Goal: Information Seeking & Learning: Learn about a topic

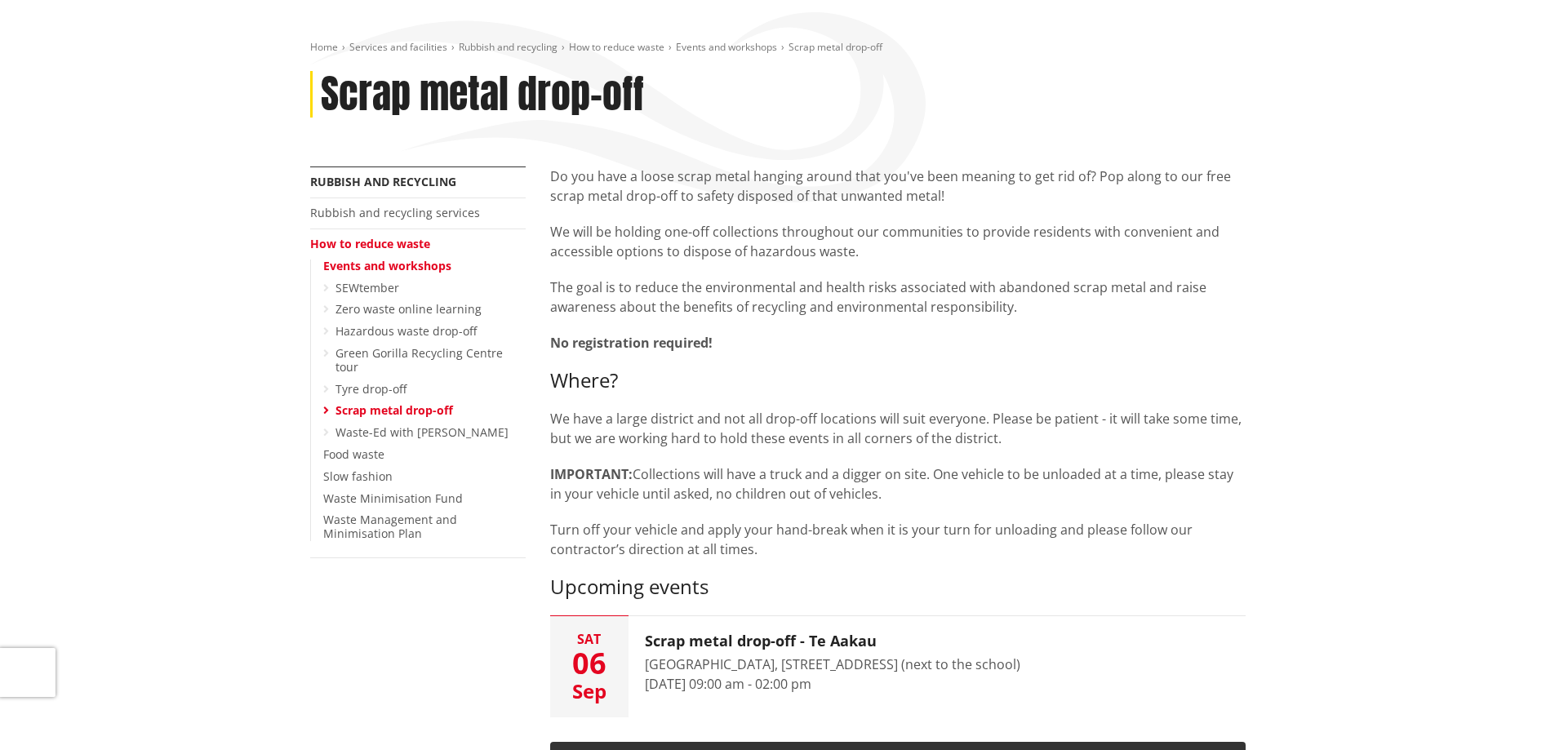
scroll to position [245, 0]
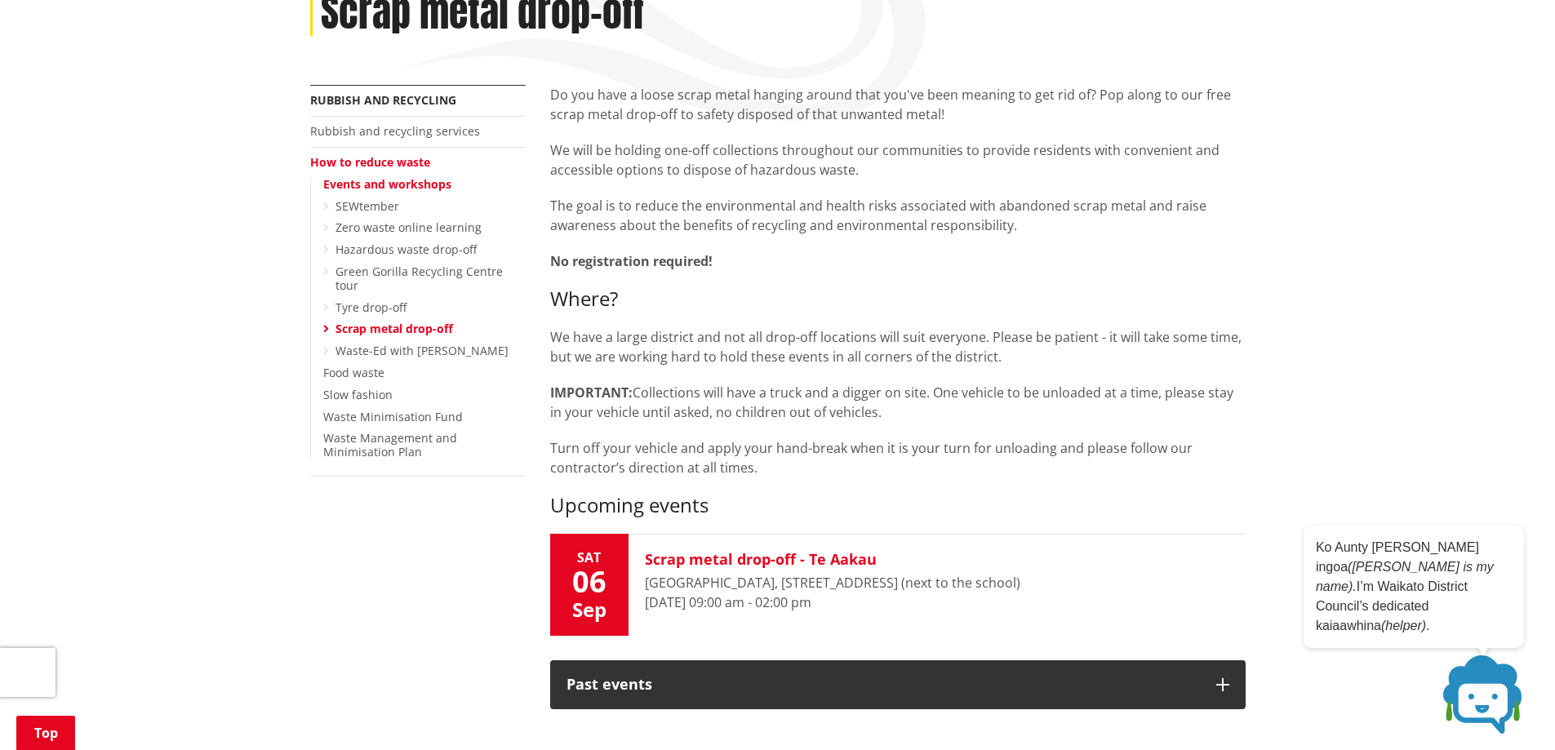
drag, startPoint x: 648, startPoint y: 583, endPoint x: 778, endPoint y: 583, distance: 129.8
click at [774, 584] on div "[GEOGRAPHIC_DATA], [STREET_ADDRESS] (next to the school)" at bounding box center [833, 583] width 376 height 20
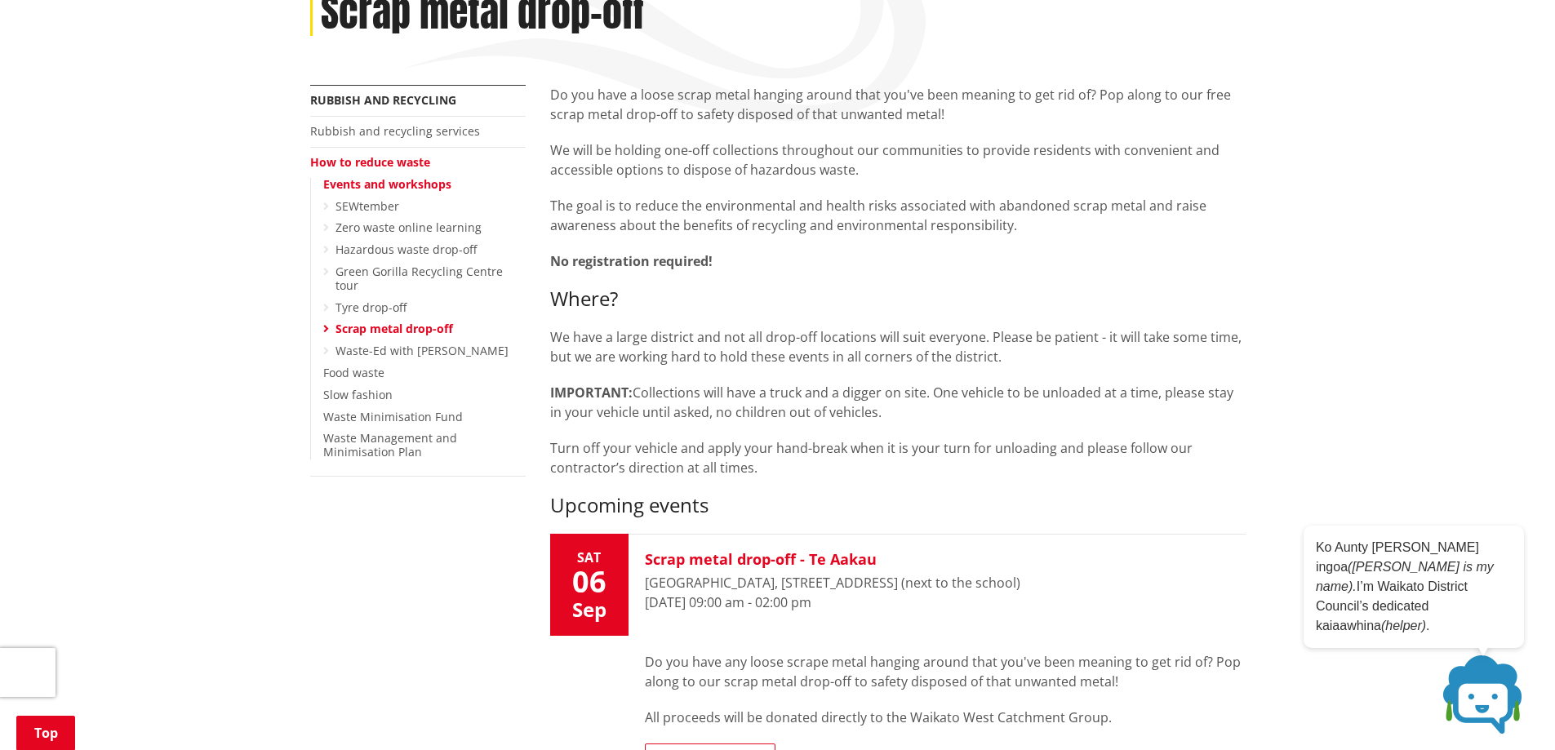
drag, startPoint x: 822, startPoint y: 575, endPoint x: 838, endPoint y: 583, distance: 17.5
click at [838, 583] on div "[GEOGRAPHIC_DATA], [STREET_ADDRESS] (next to the school)" at bounding box center [833, 583] width 376 height 20
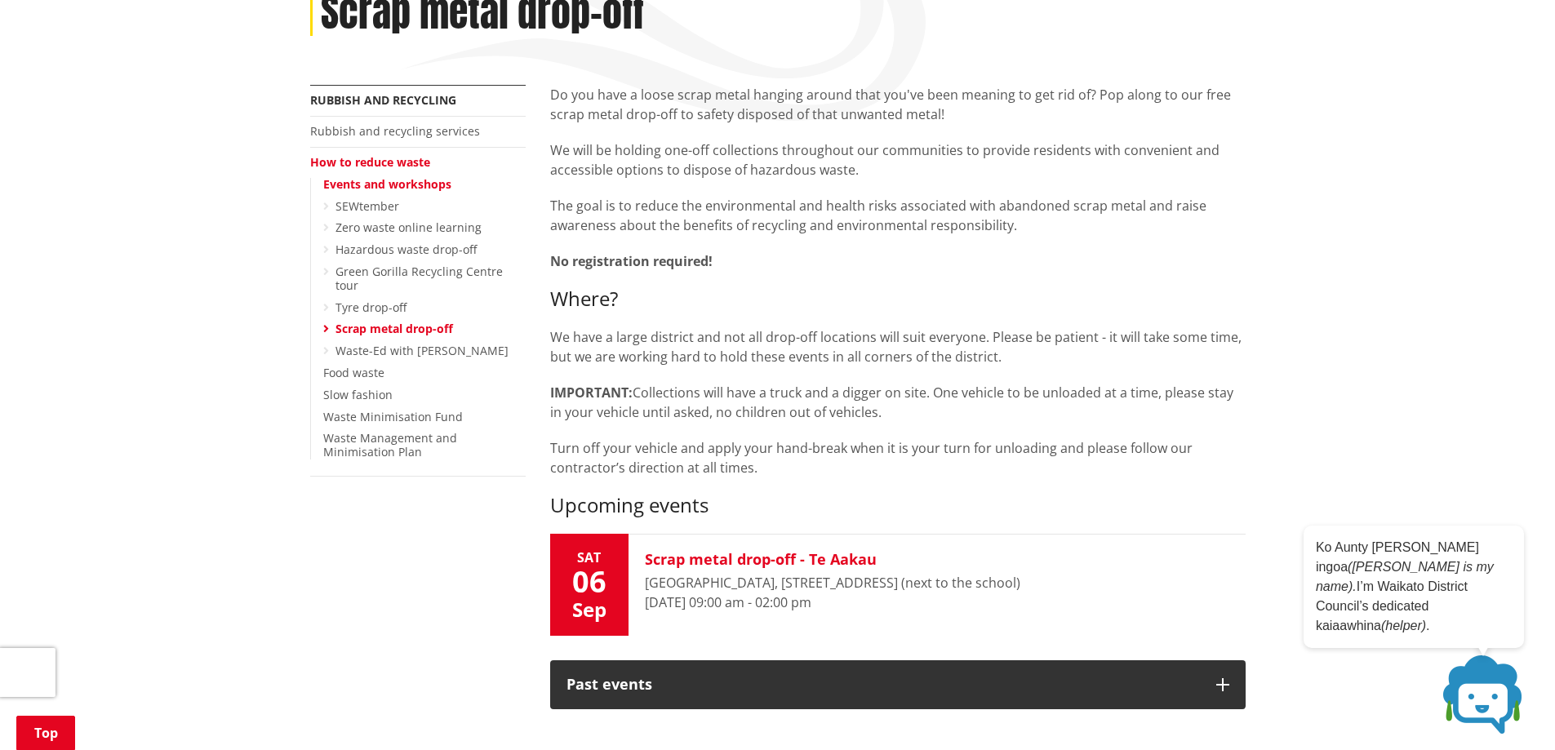
click at [838, 583] on div "[GEOGRAPHIC_DATA], [STREET_ADDRESS] (next to the school)" at bounding box center [833, 583] width 376 height 20
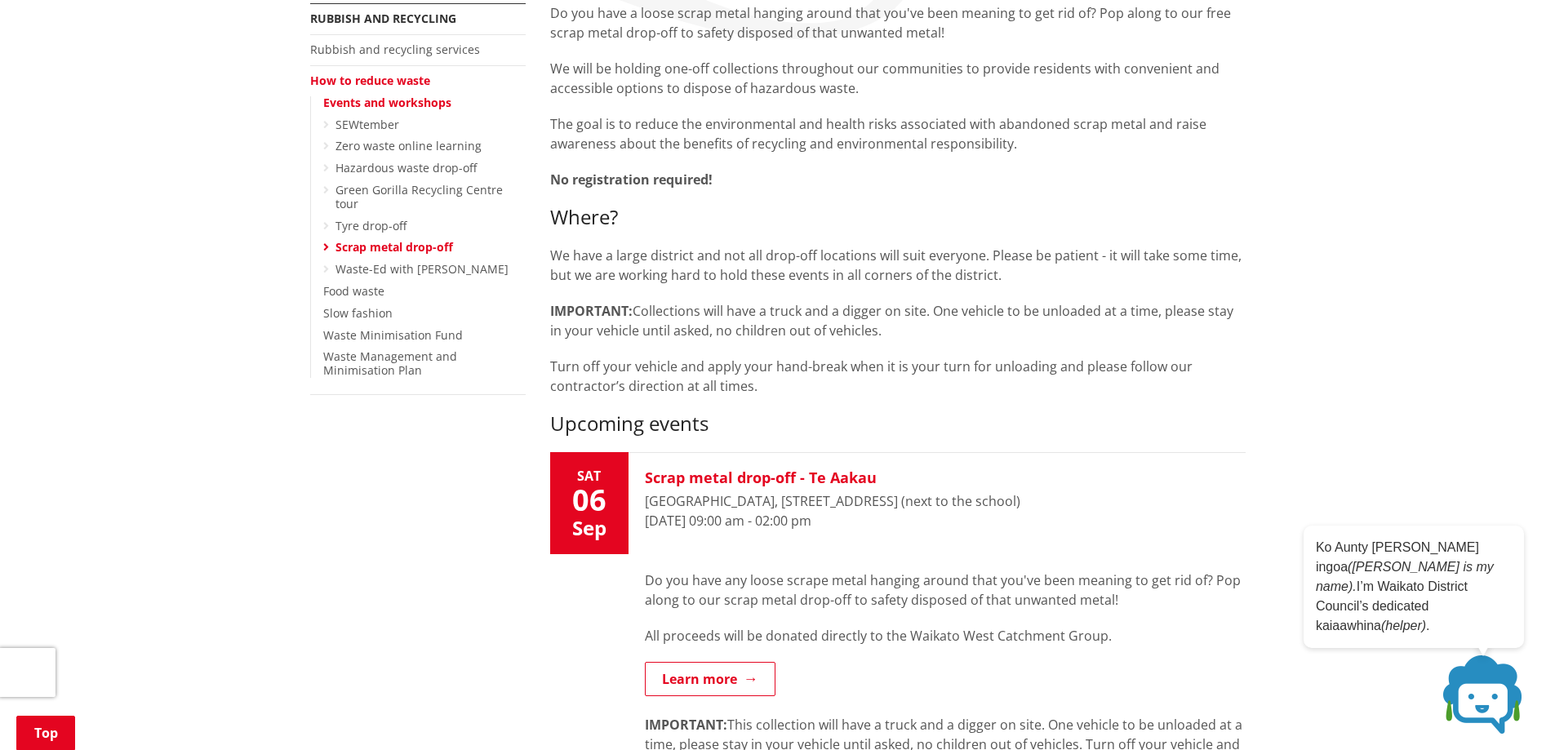
scroll to position [408, 0]
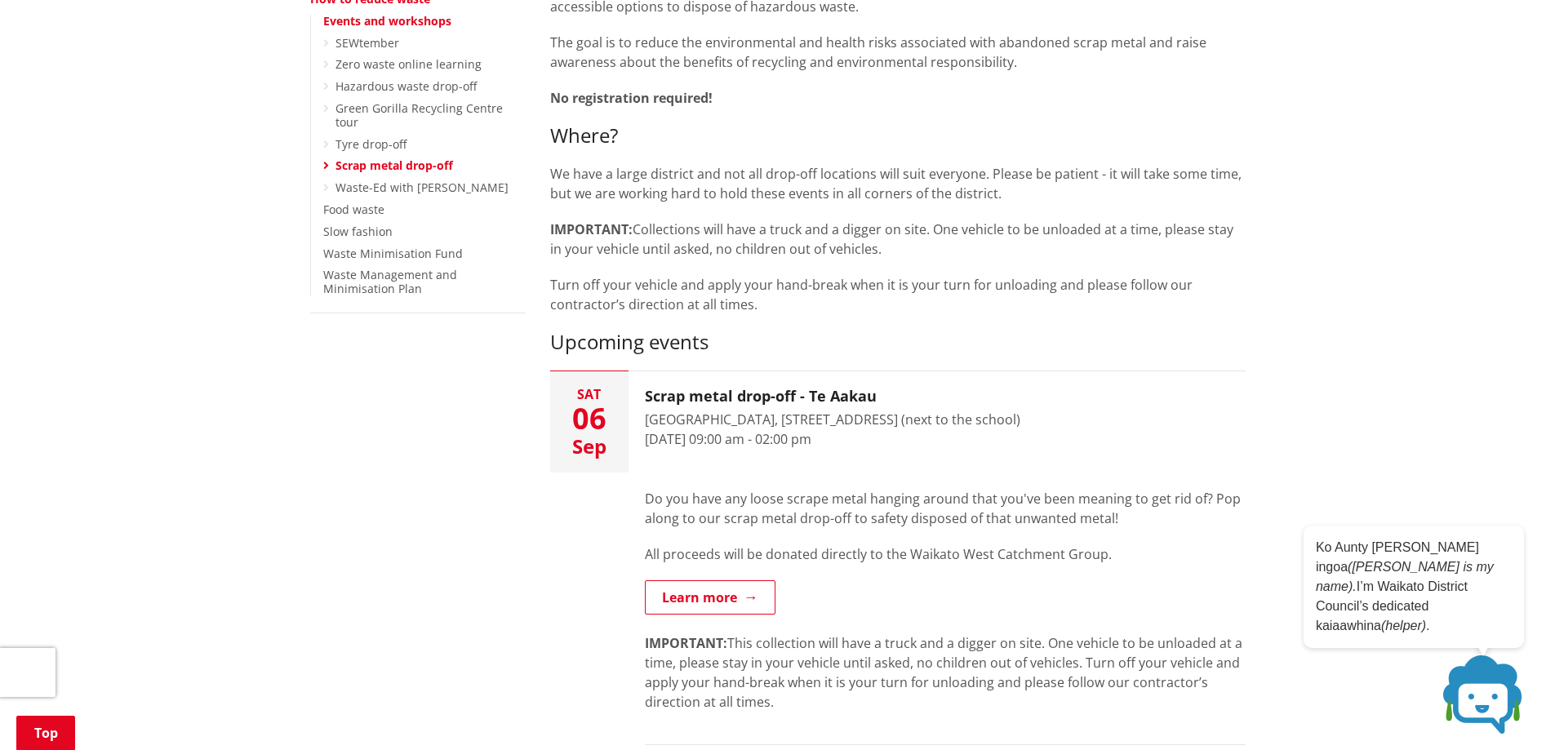
click at [801, 253] on p "IMPORTANT: Collections will have a truck and a digger on site. One vehicle to b…" at bounding box center [898, 239] width 696 height 39
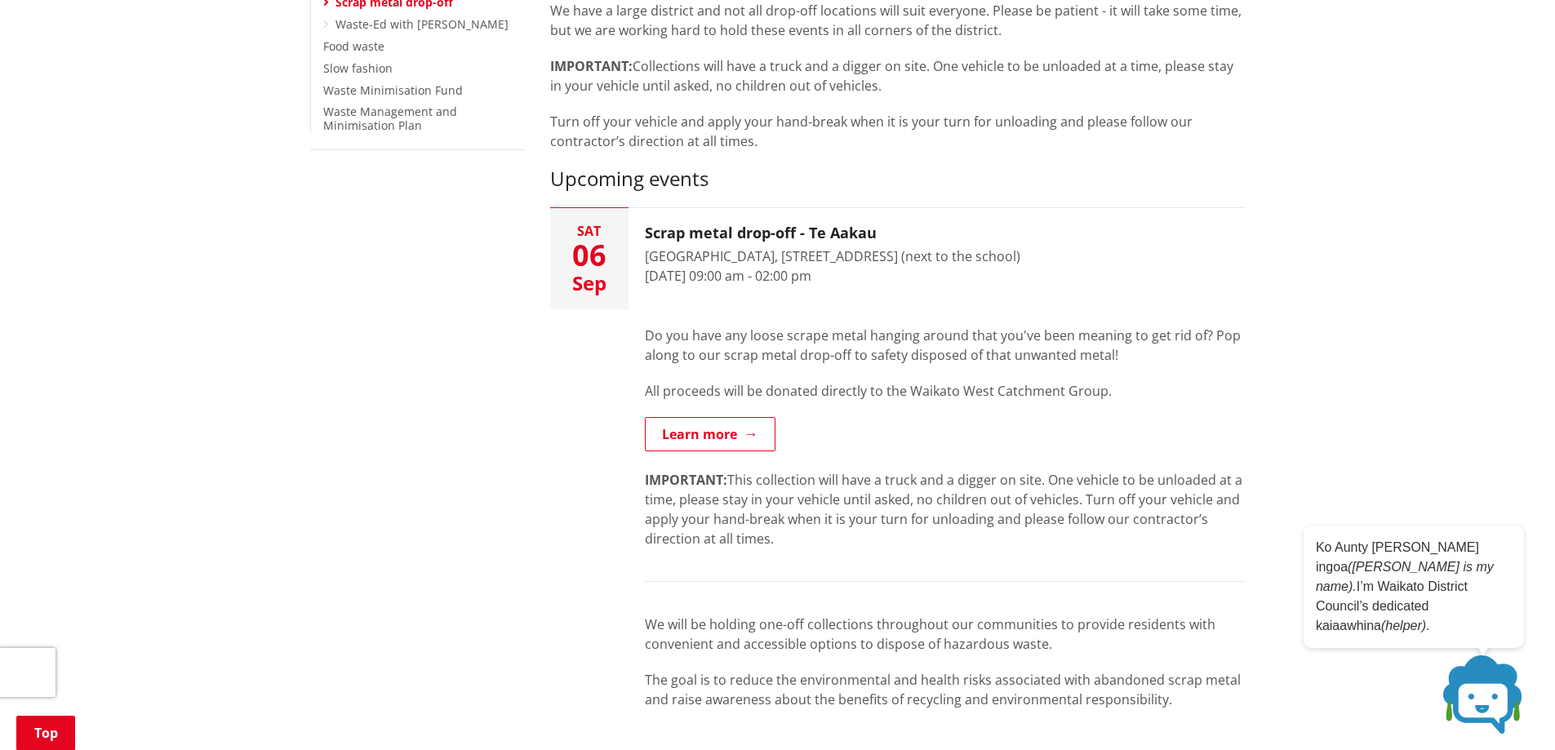
scroll to position [653, 0]
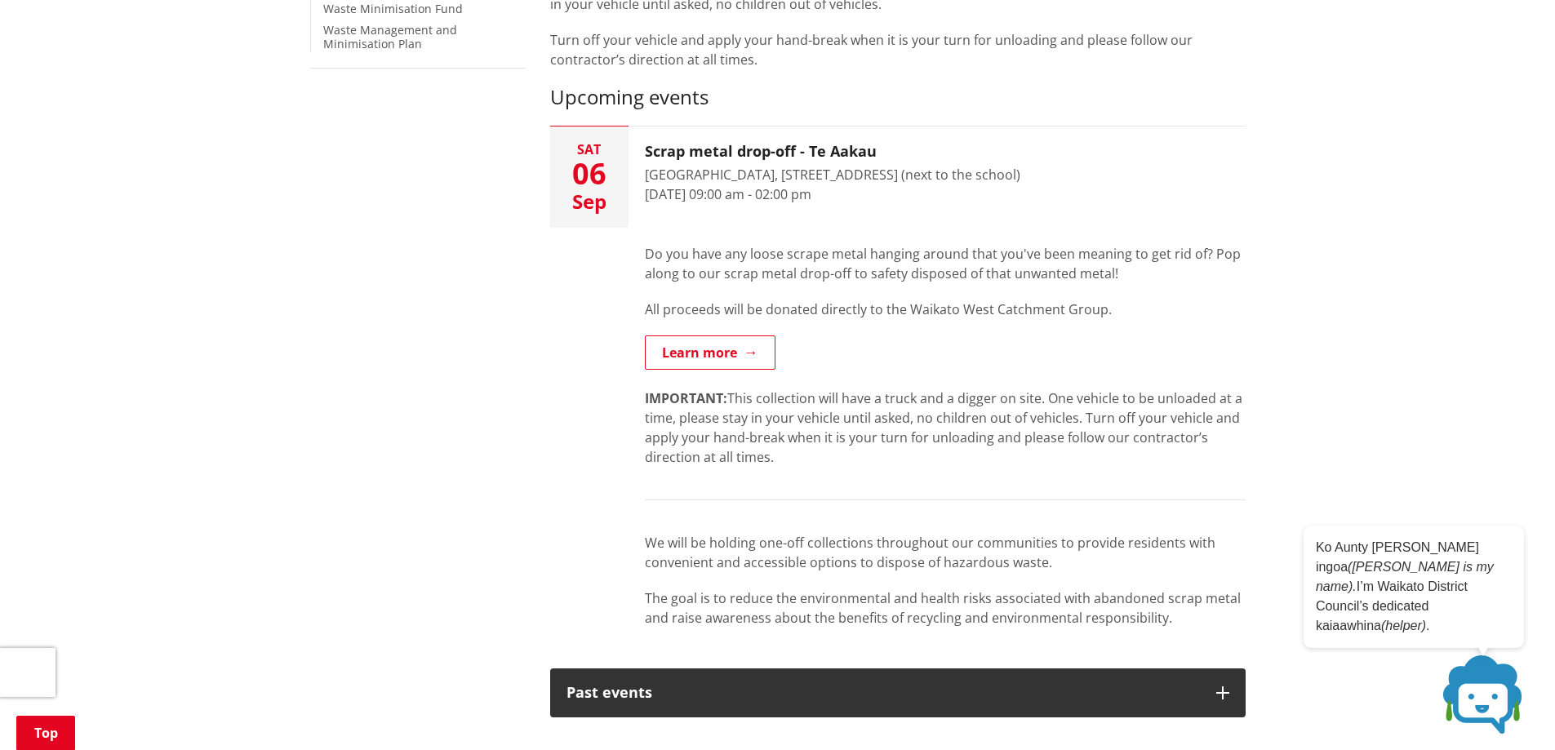
click at [879, 420] on p "IMPORTANT: This collection will have a truck and a digger on site. One vehicle …" at bounding box center [945, 428] width 601 height 78
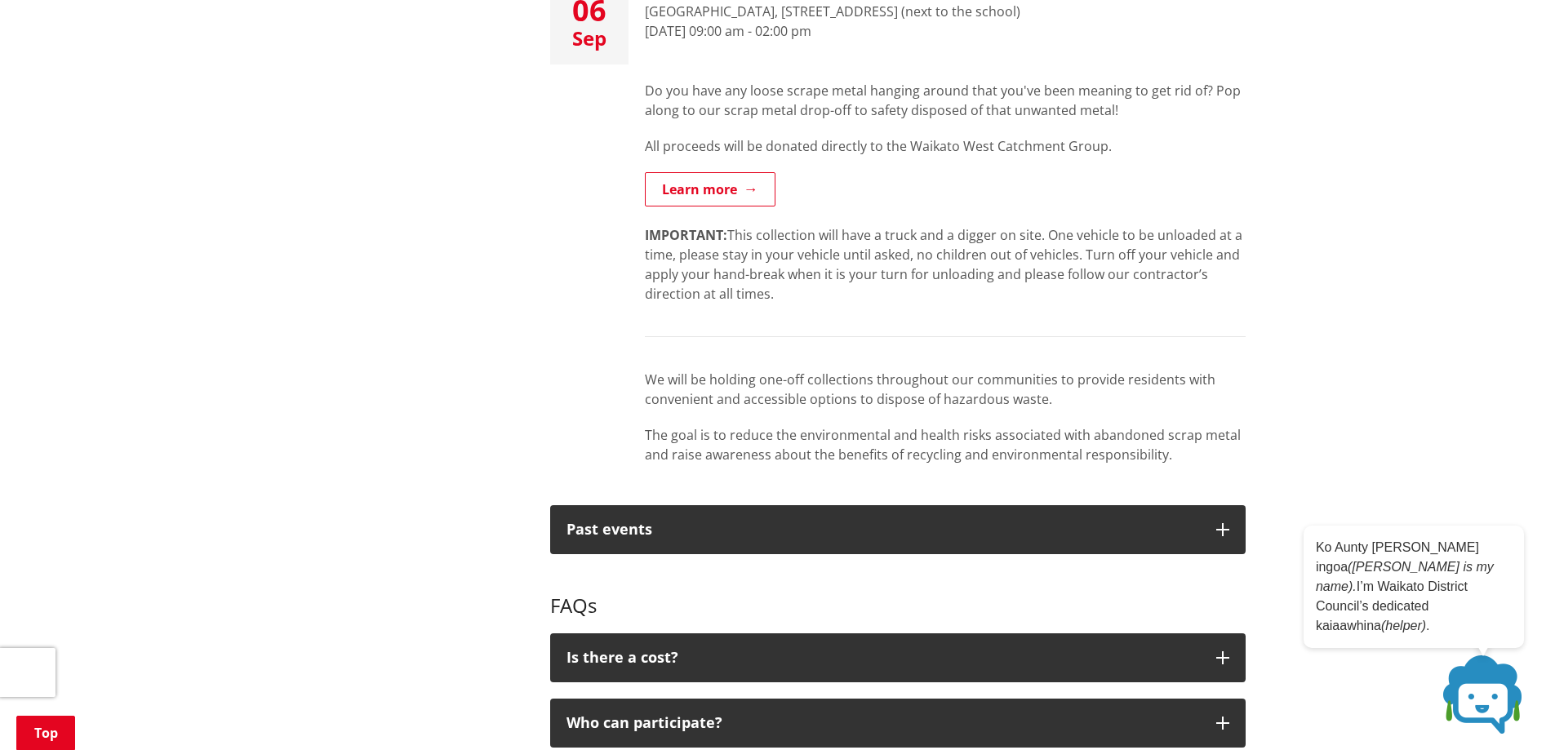
click at [836, 390] on p "We will be holding one-off collections throughout our communities to provide re…" at bounding box center [945, 389] width 601 height 39
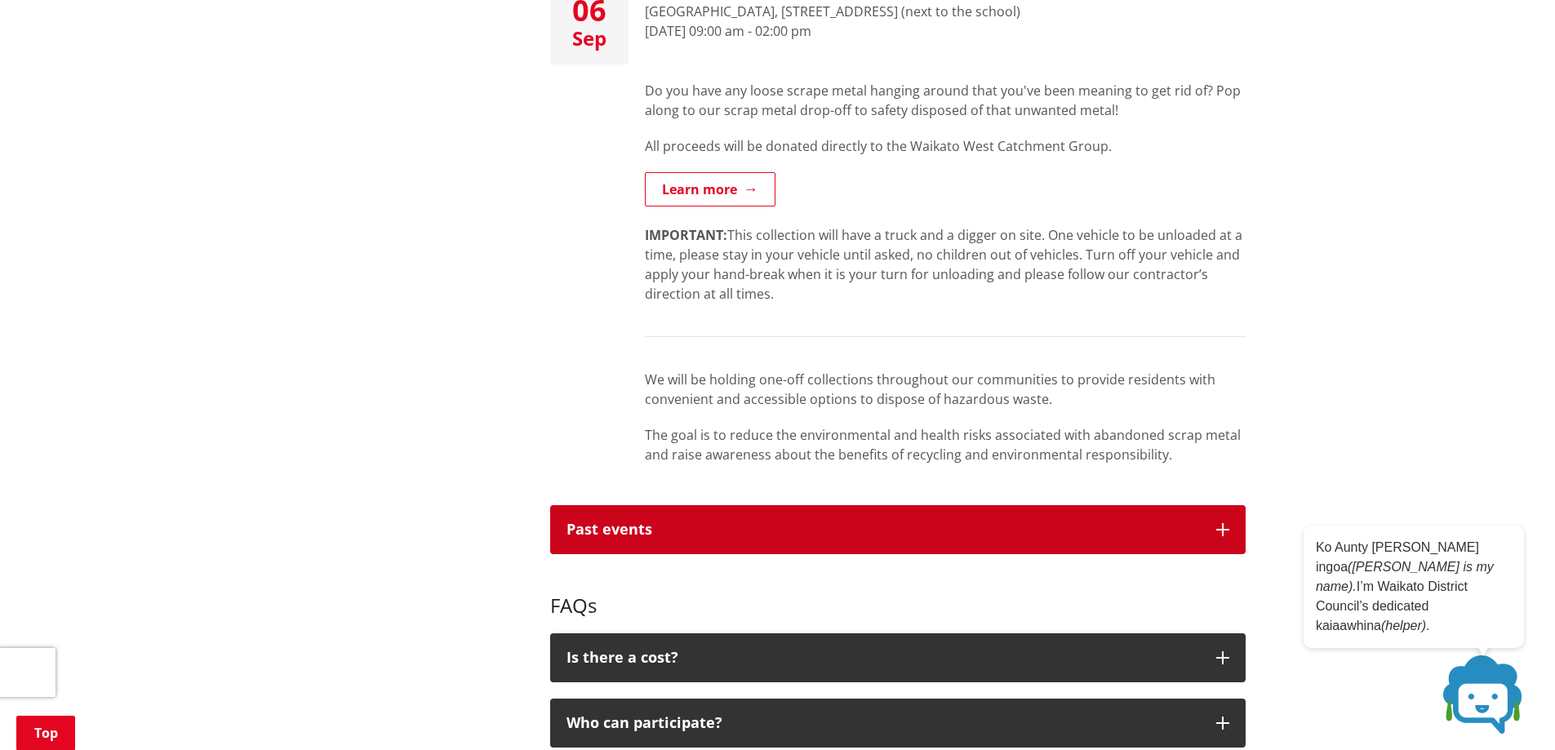
click at [1109, 514] on button "Past events" at bounding box center [898, 529] width 696 height 49
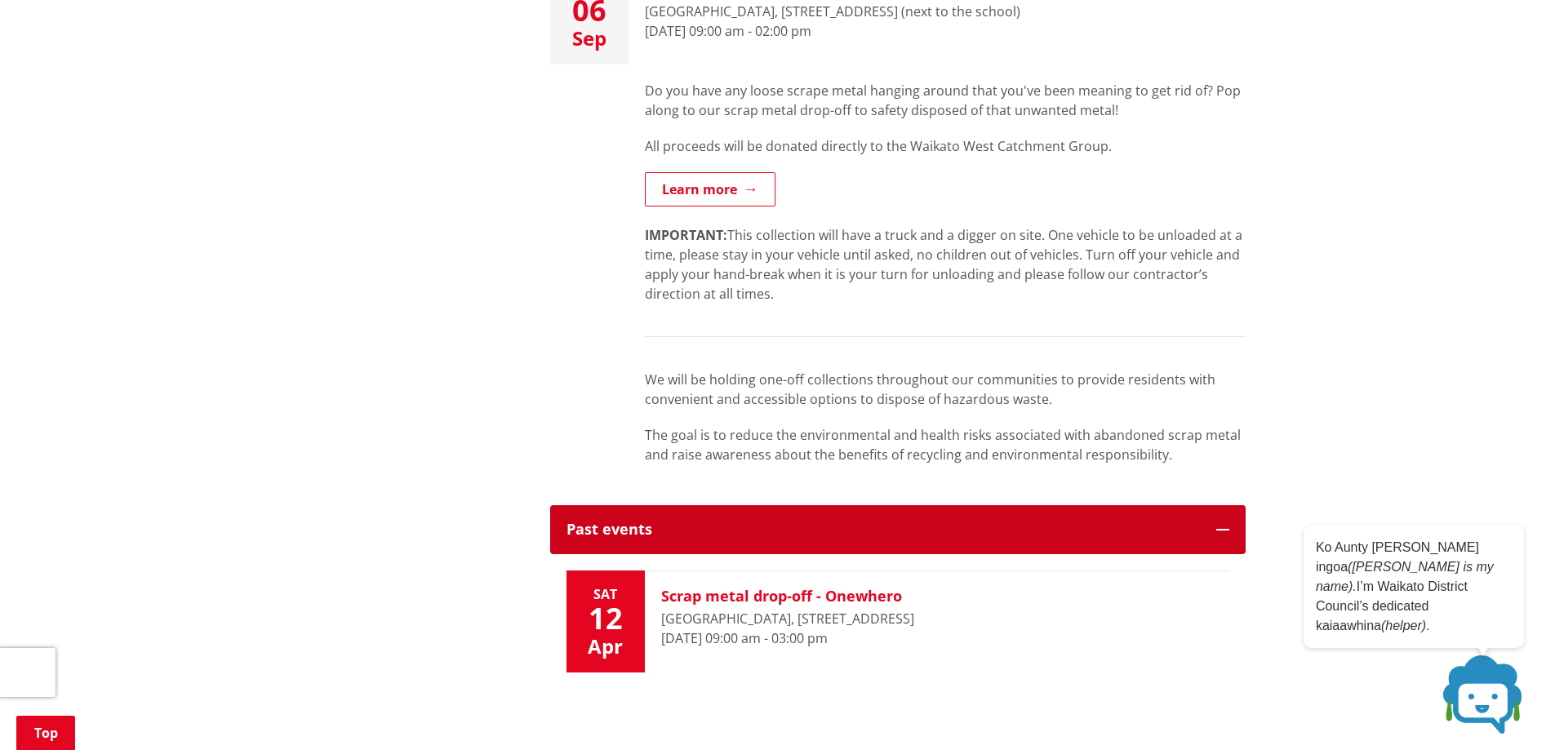
scroll to position [980, 0]
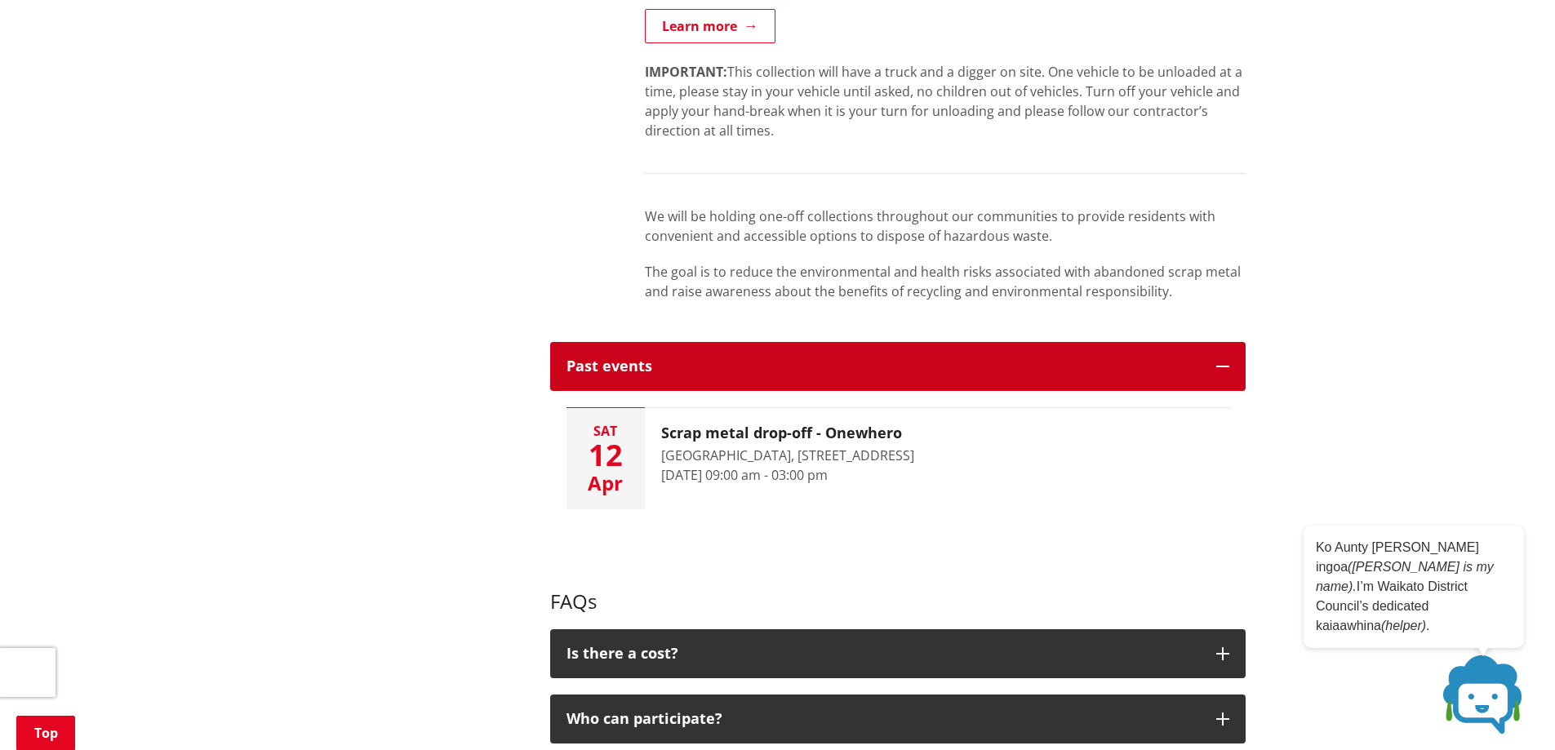
click at [1007, 374] on div "Past events" at bounding box center [883, 366] width 633 height 16
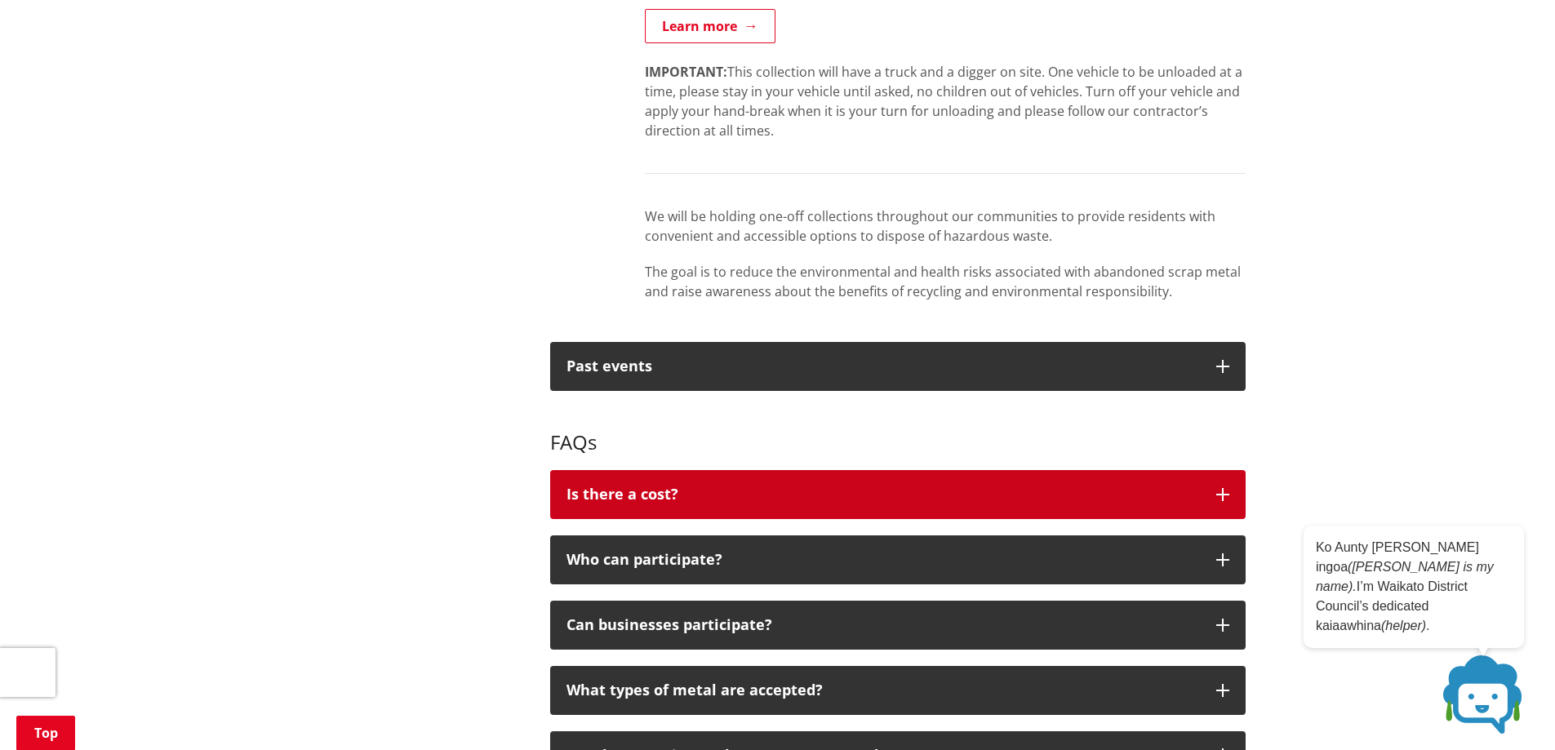
click at [940, 505] on button "Is there a cost?" at bounding box center [898, 494] width 696 height 49
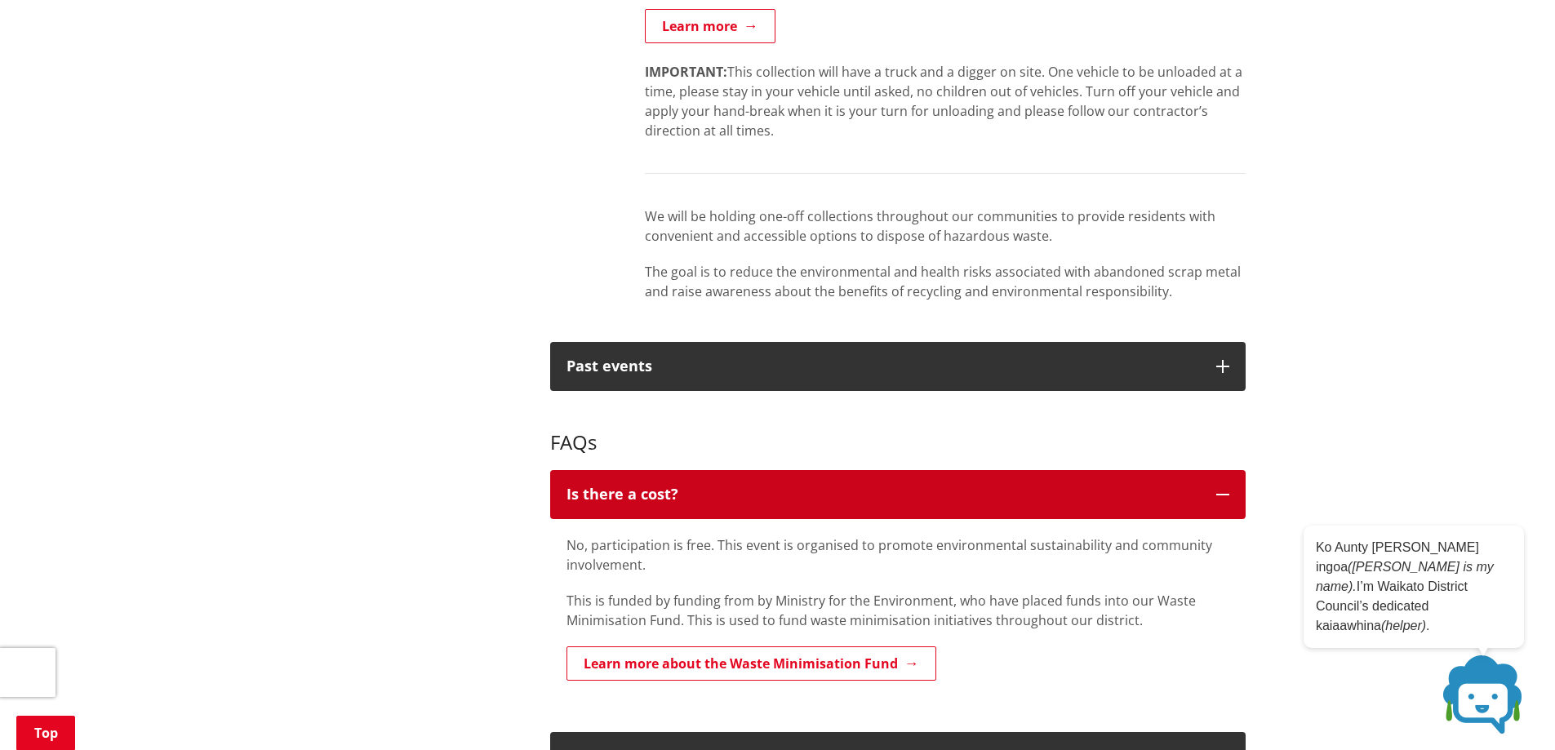
click at [951, 504] on button "Is there a cost?" at bounding box center [898, 494] width 696 height 49
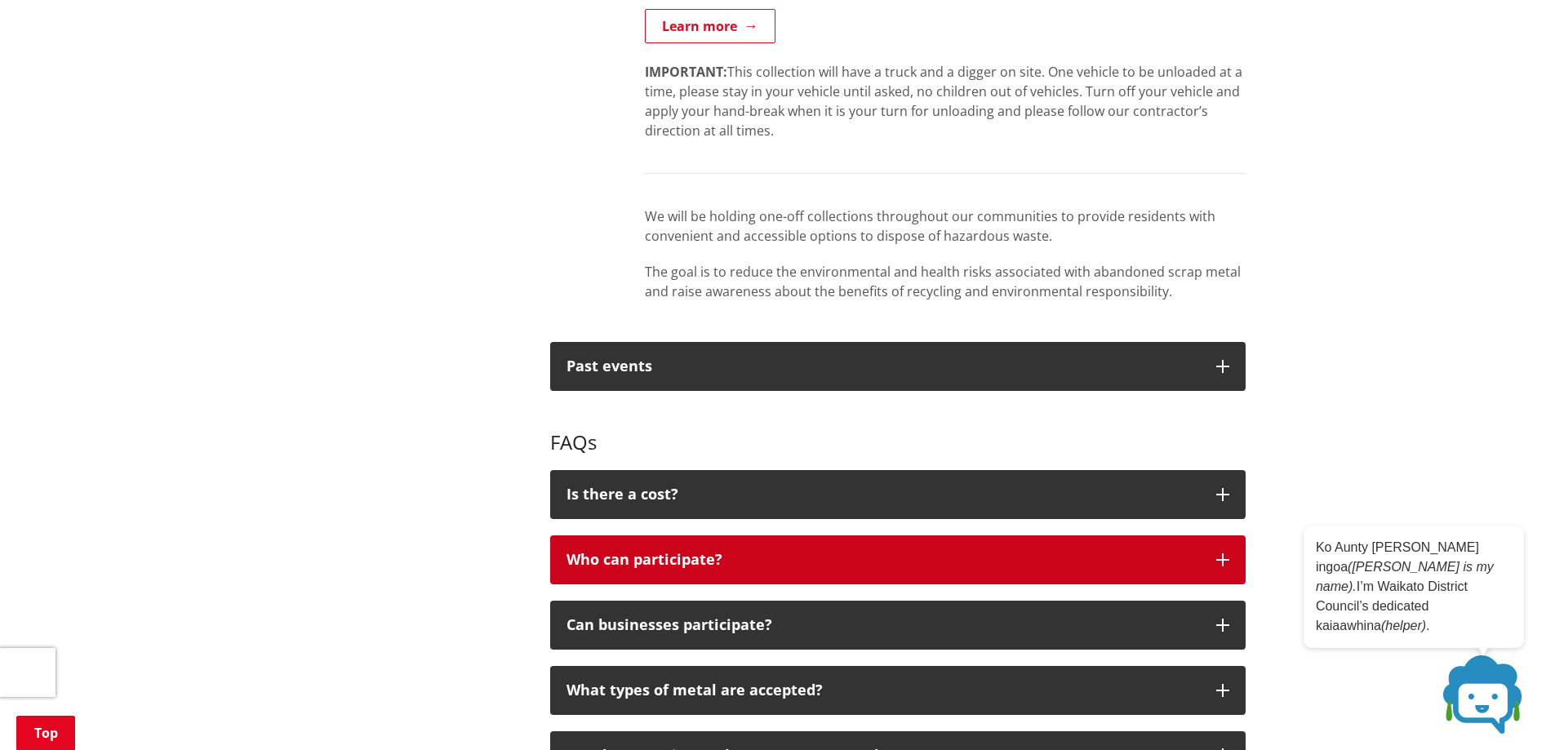
click at [962, 555] on p "Who can participate?" at bounding box center [883, 560] width 633 height 16
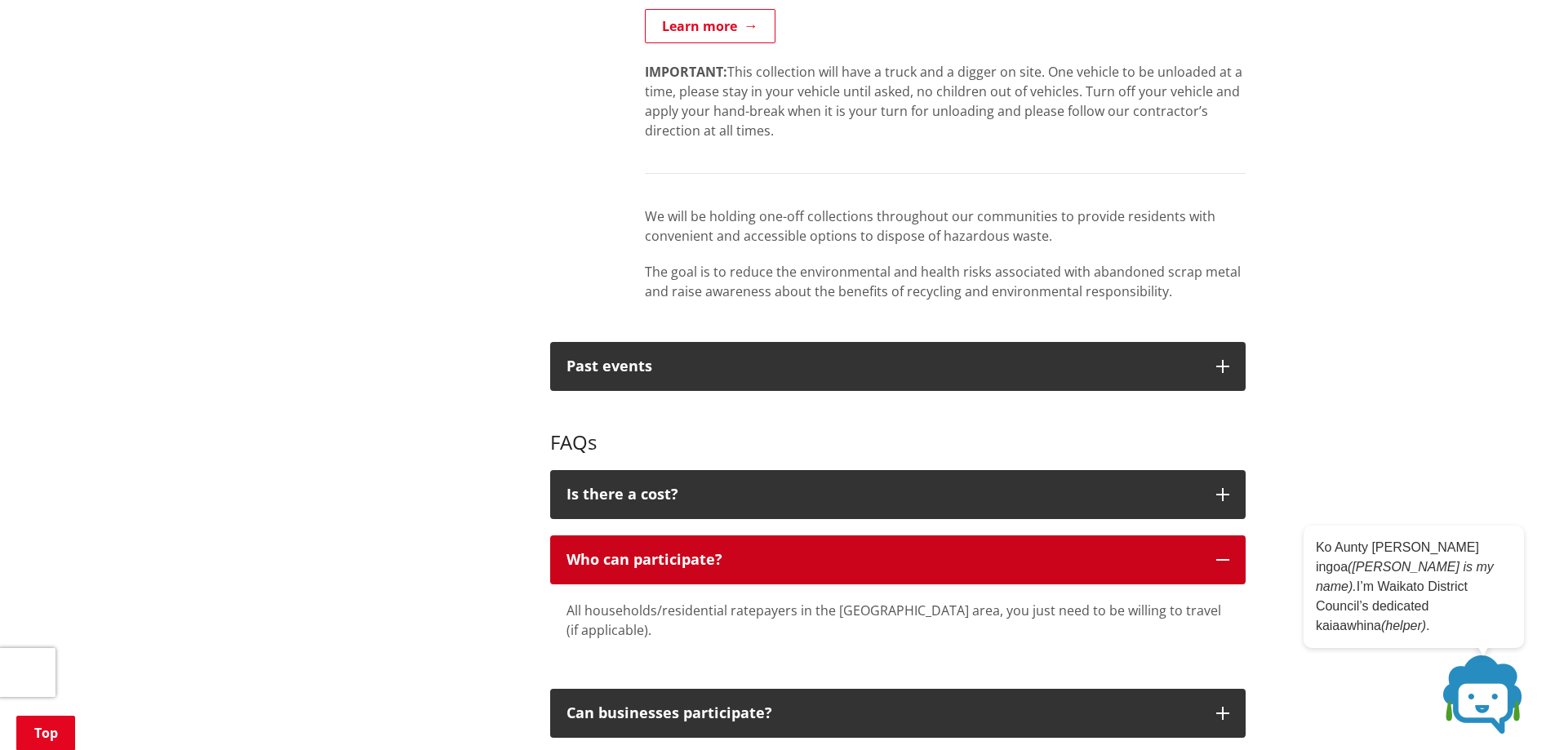
click at [962, 556] on p "Who can participate?" at bounding box center [883, 560] width 633 height 16
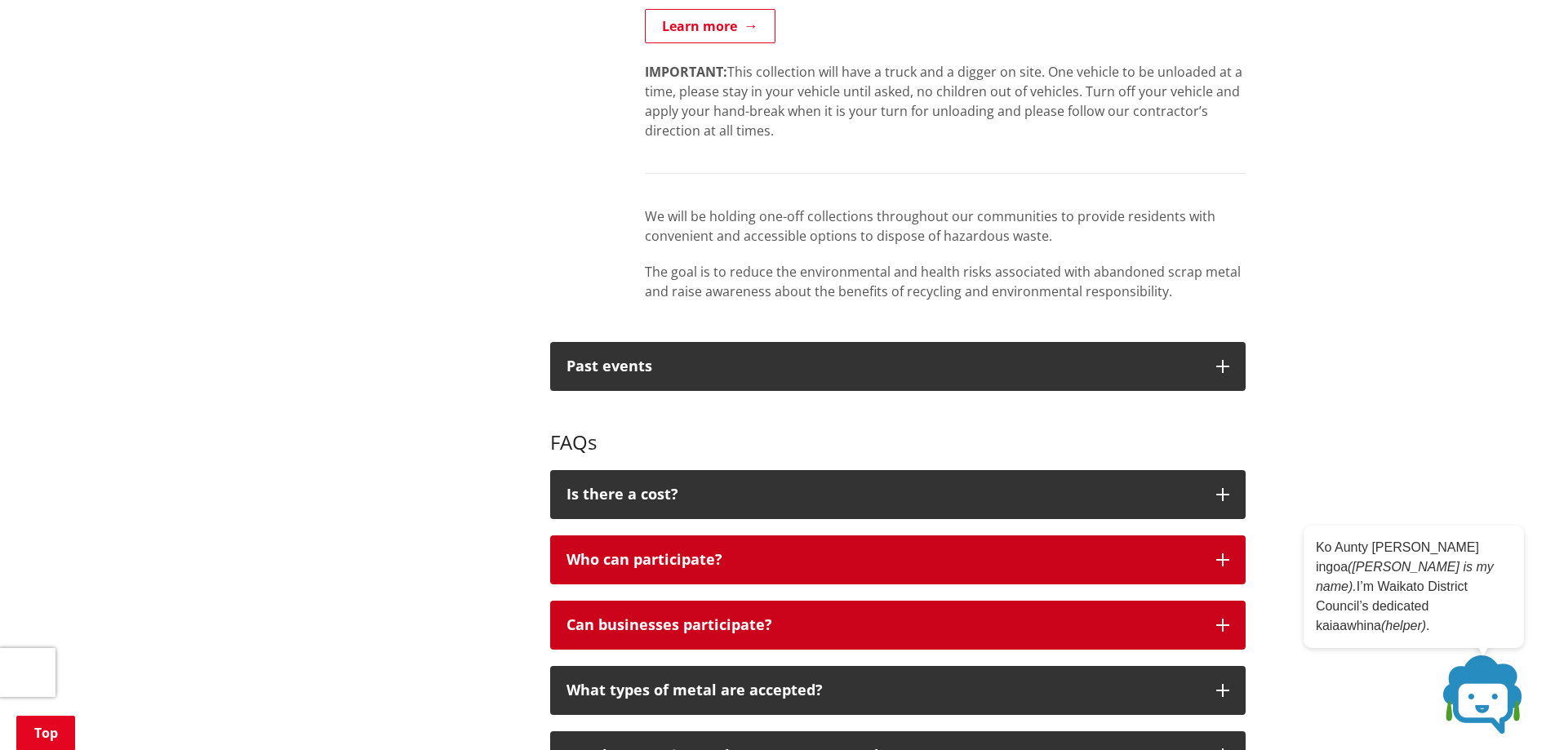
scroll to position [1061, 0]
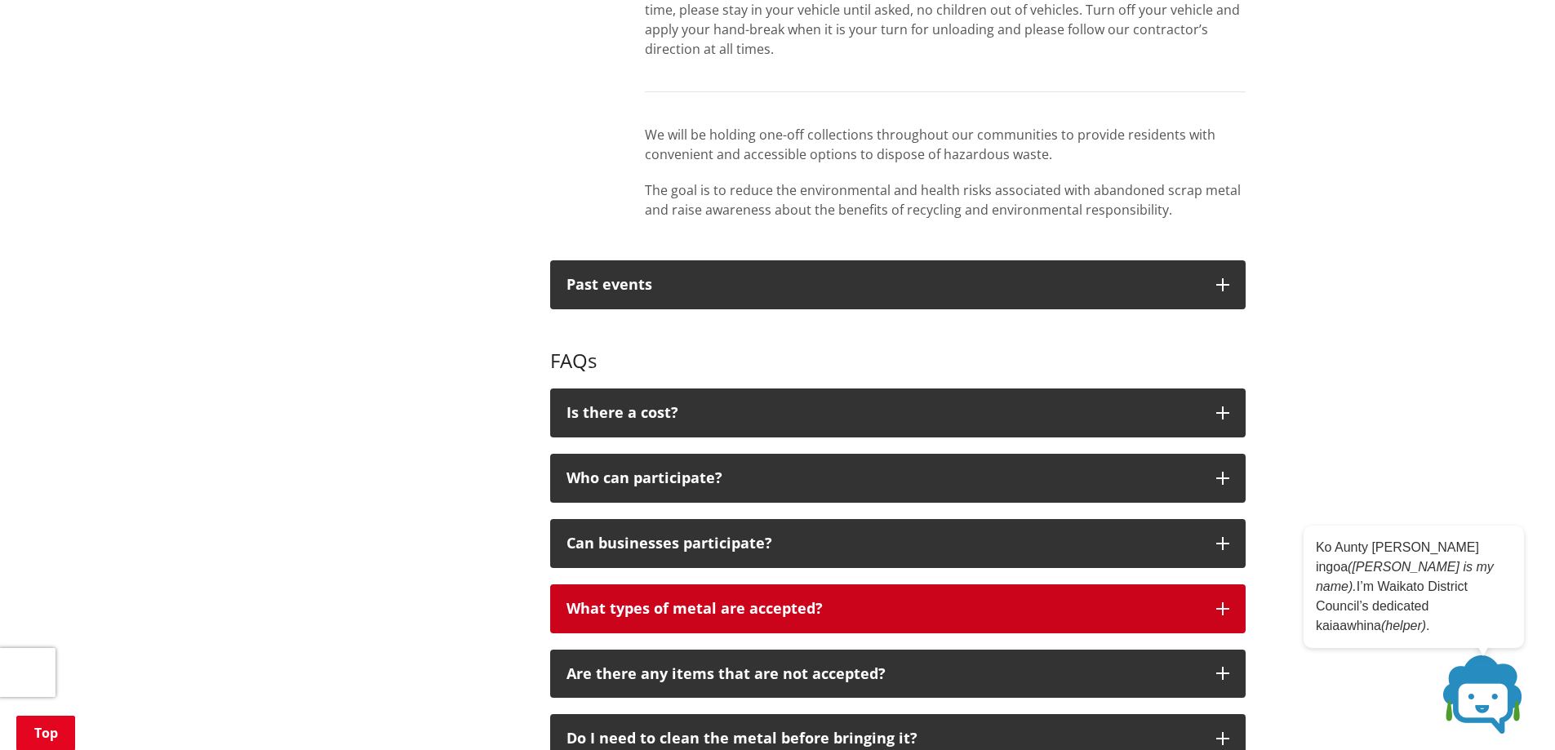
click at [1013, 620] on button "What types of metal are accepted?" at bounding box center [898, 608] width 696 height 49
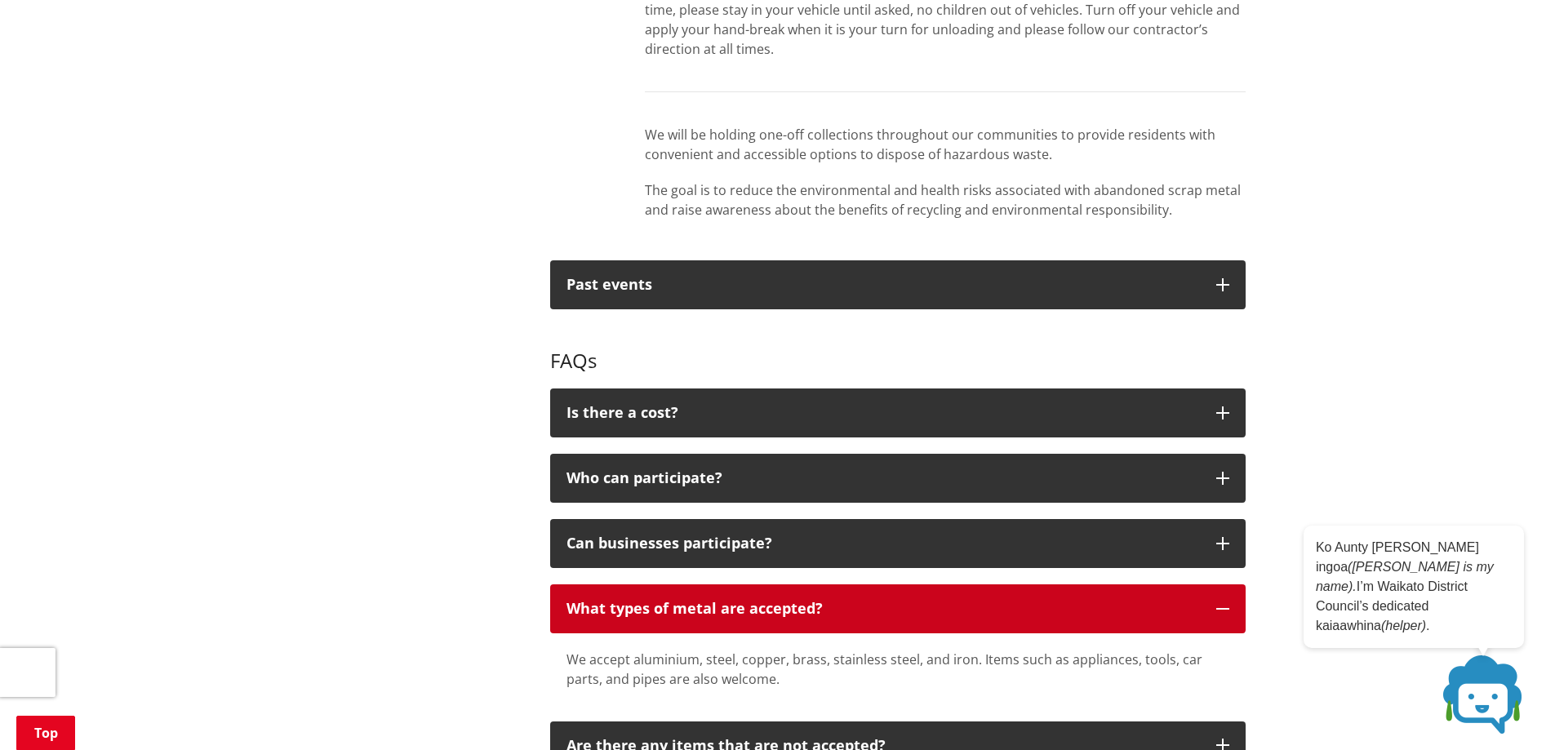
scroll to position [1143, 0]
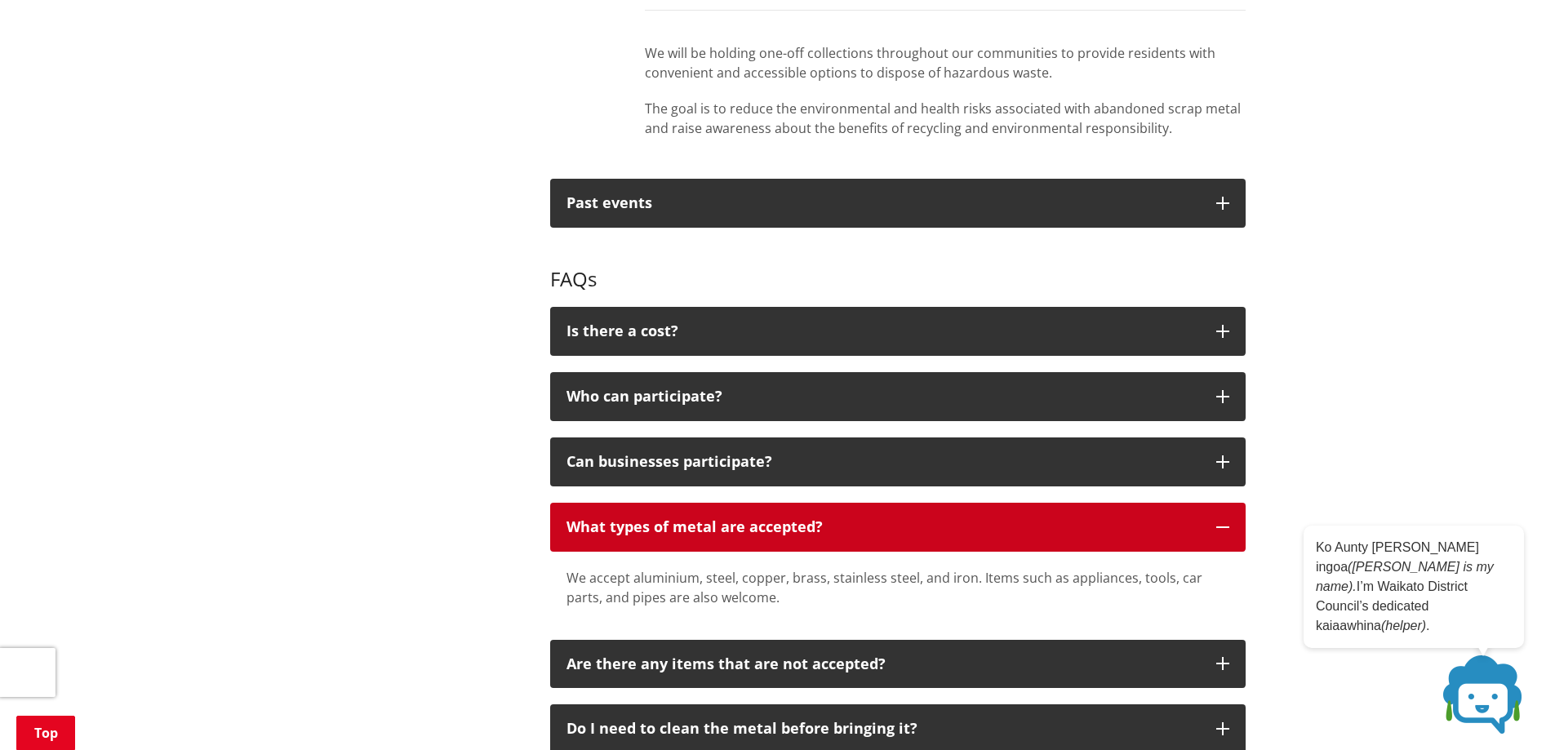
click at [956, 540] on button "What types of metal are accepted?" at bounding box center [898, 527] width 696 height 49
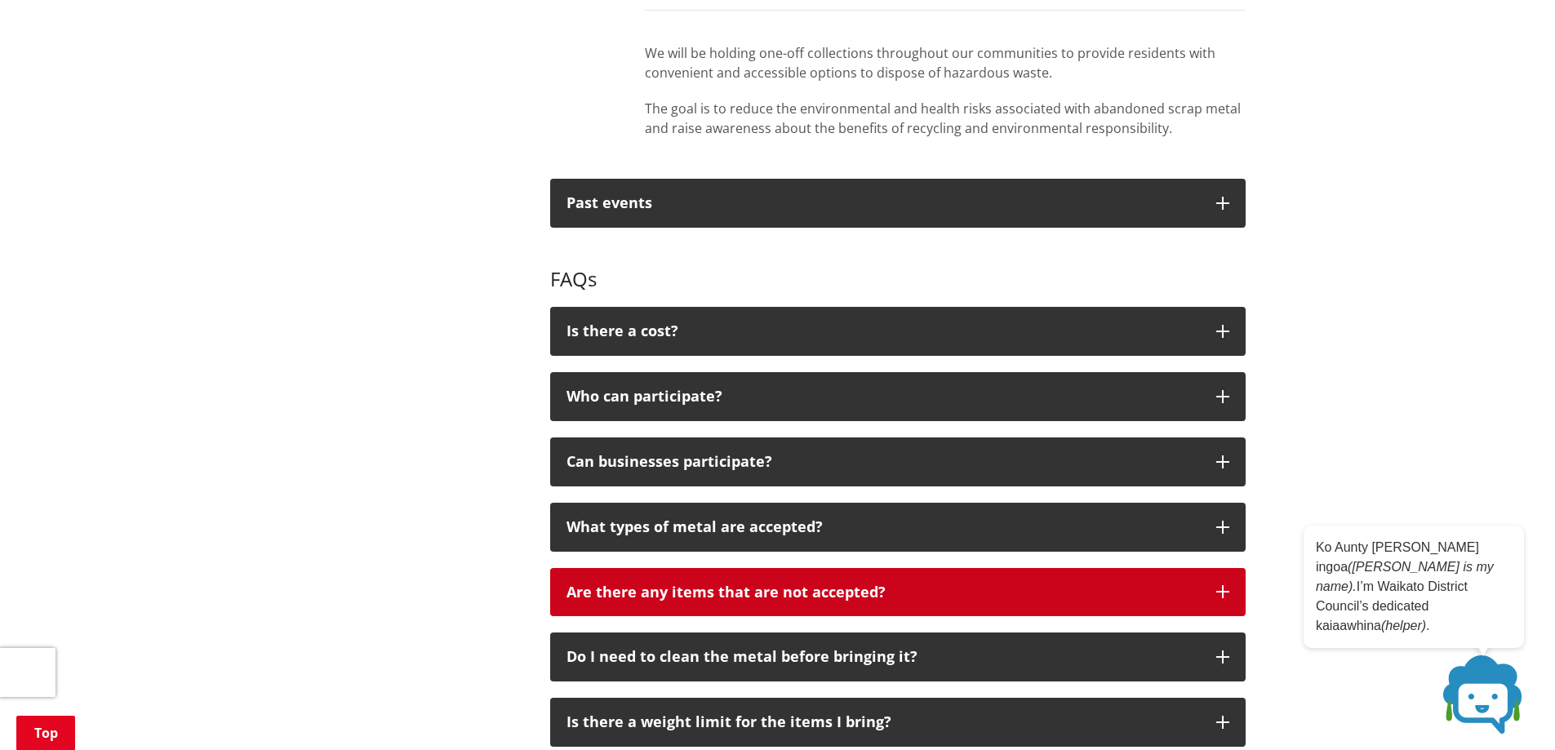
click at [937, 597] on p "Are there any items that are not accepted?" at bounding box center [883, 592] width 633 height 16
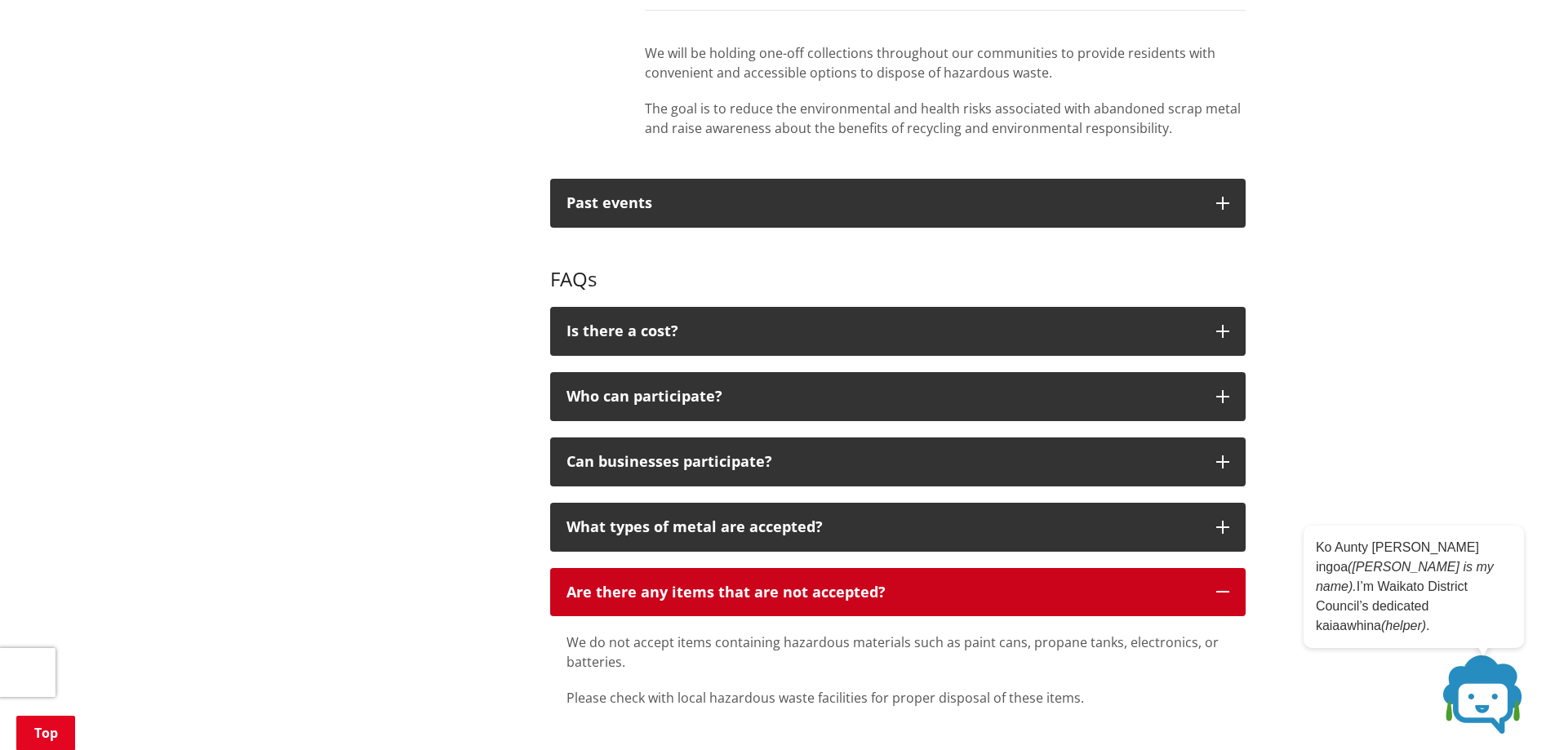
scroll to position [1306, 0]
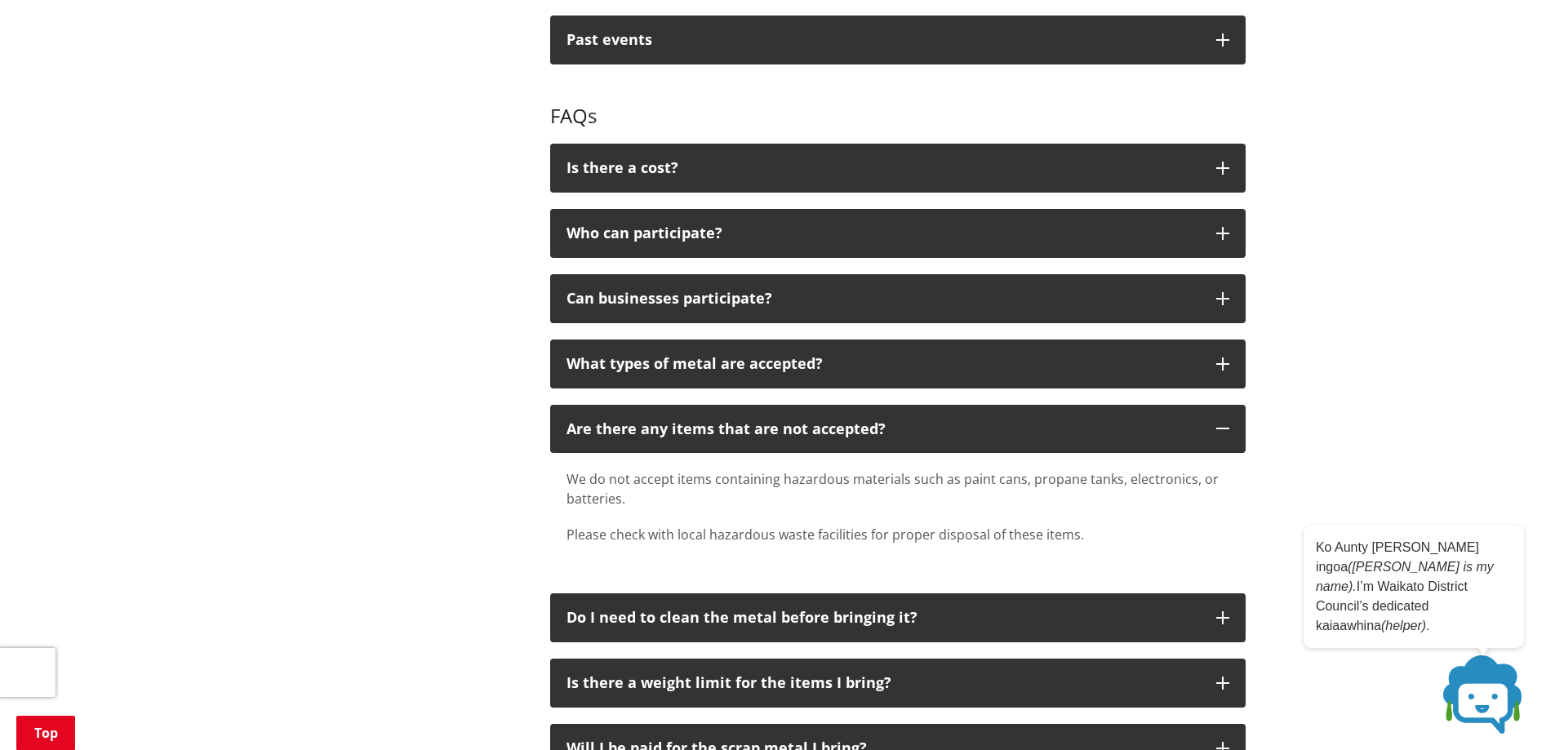
click at [783, 464] on div "We do not accept items containing hazardous materials such as paint cans, propa…" at bounding box center [898, 515] width 696 height 124
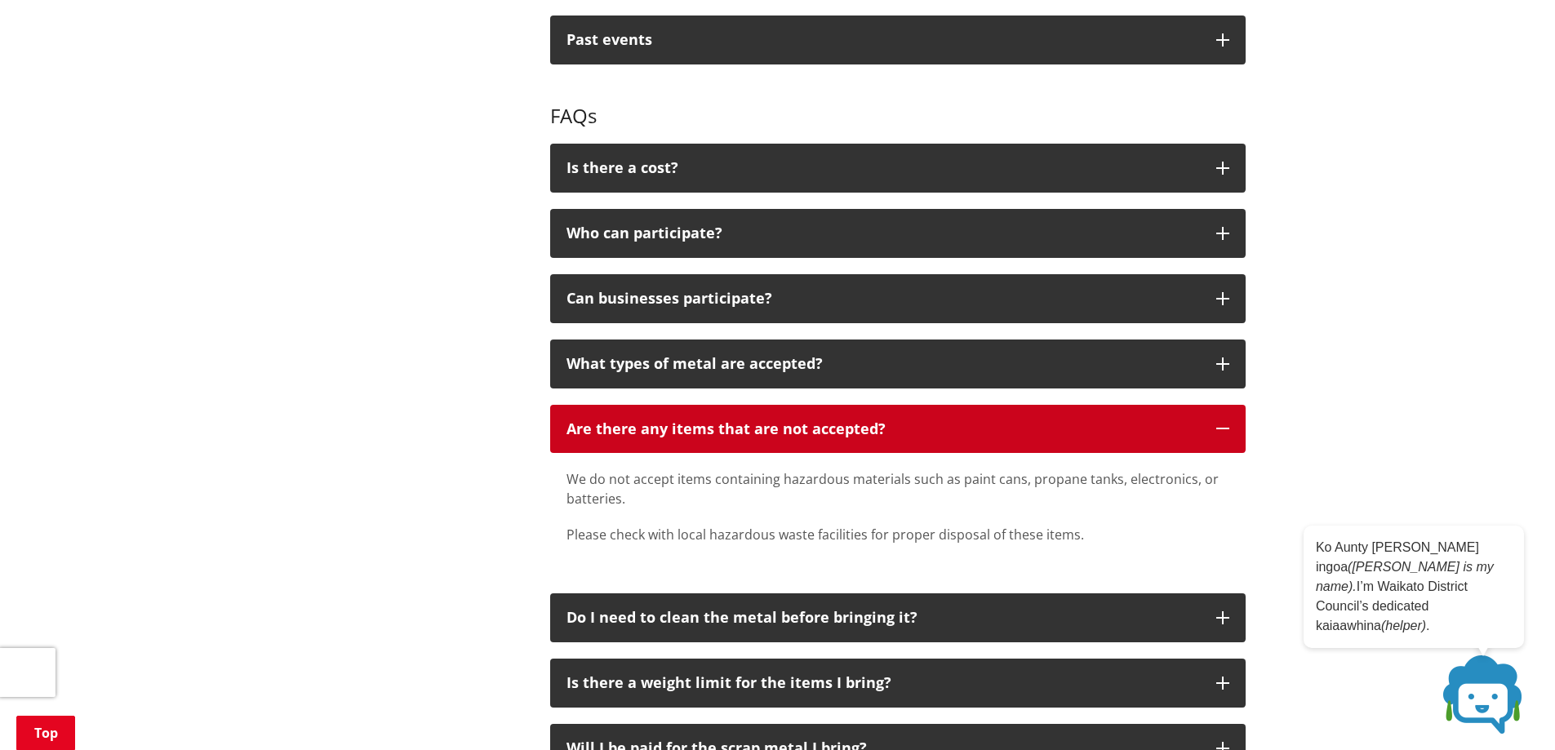
click at [784, 450] on button "Are there any items that are not accepted?" at bounding box center [898, 429] width 696 height 49
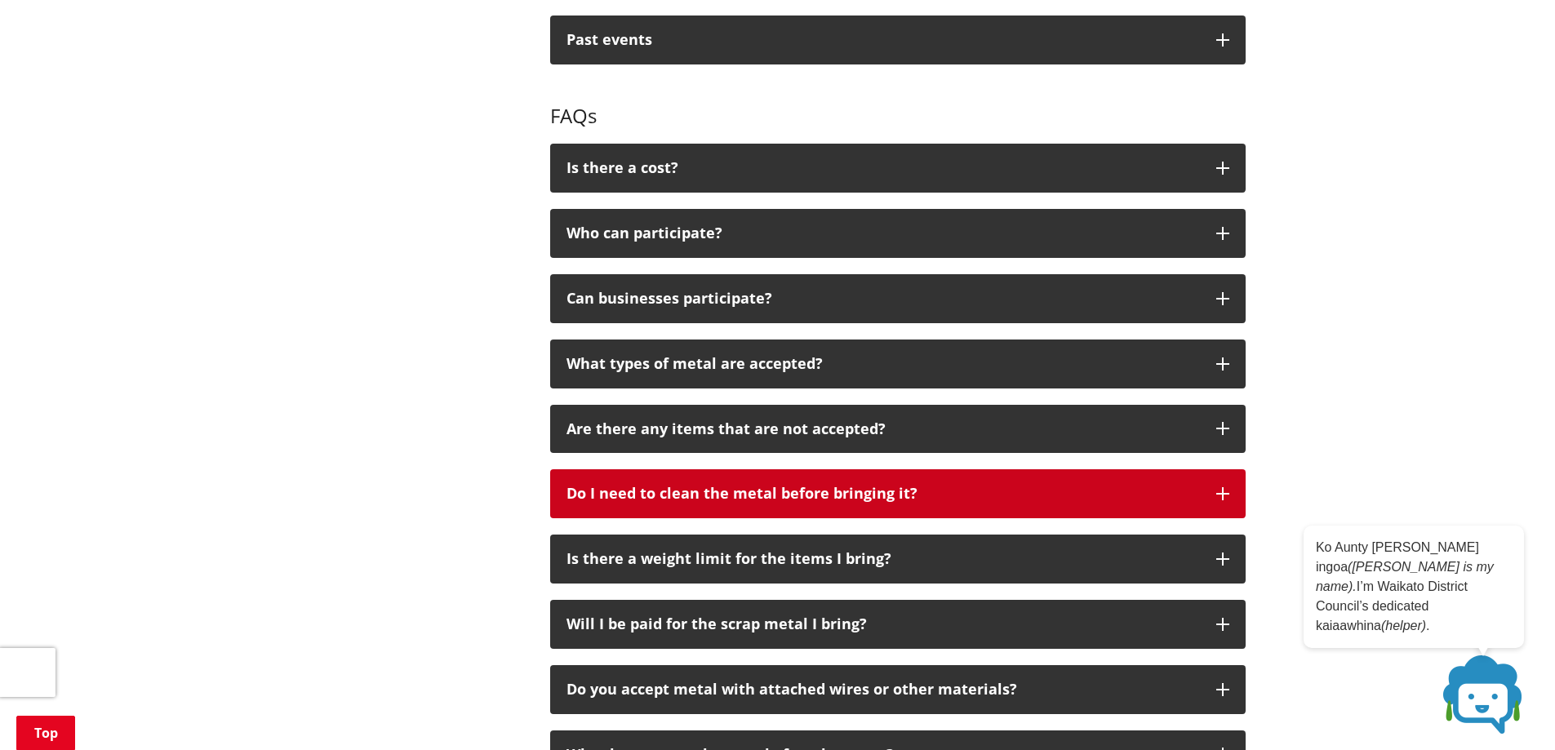
click at [747, 501] on p "Do I need to clean the metal before bringing it?" at bounding box center [883, 494] width 633 height 16
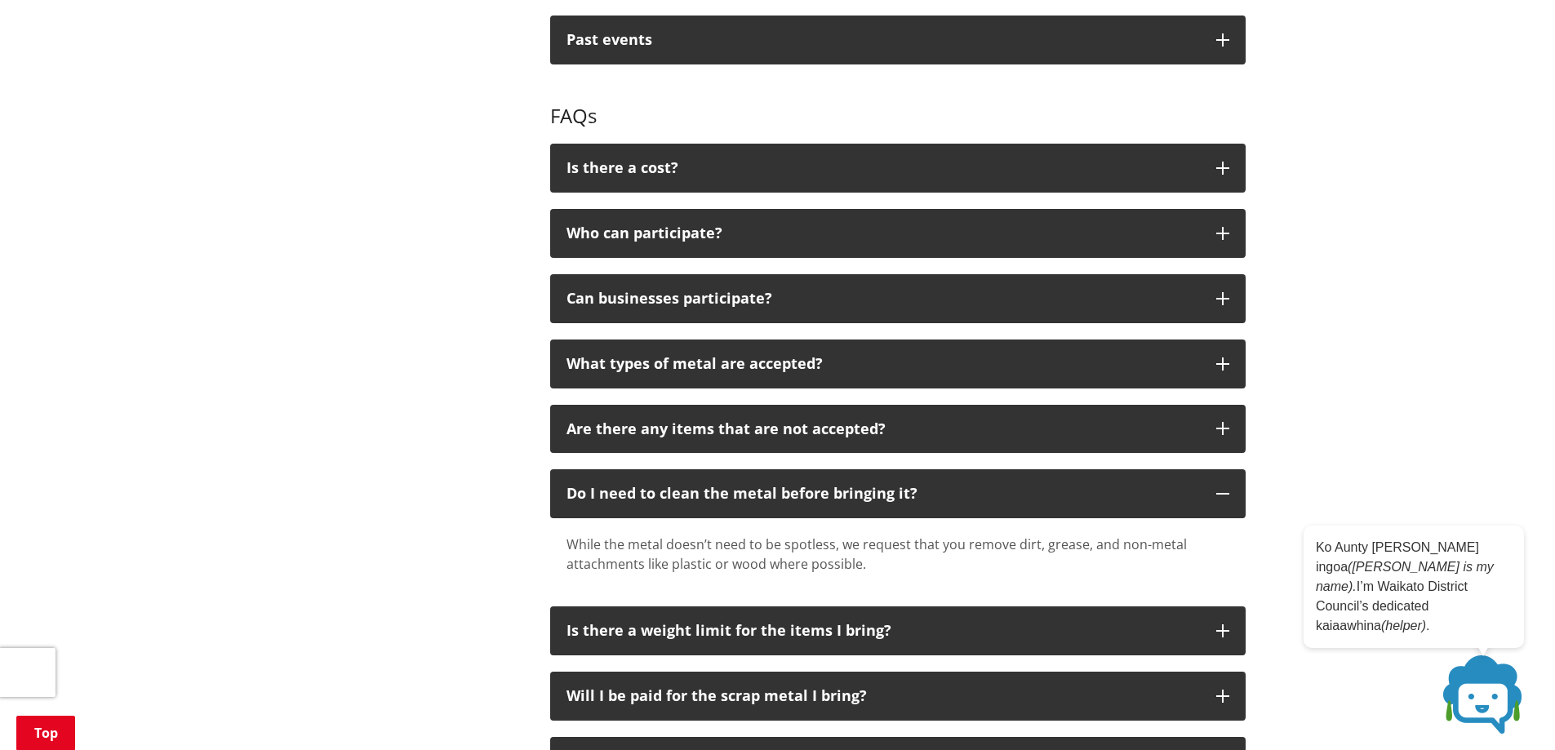
click at [758, 552] on div "While the metal doesn’t need to be spotless, we request that you remove dirt, g…" at bounding box center [898, 554] width 663 height 39
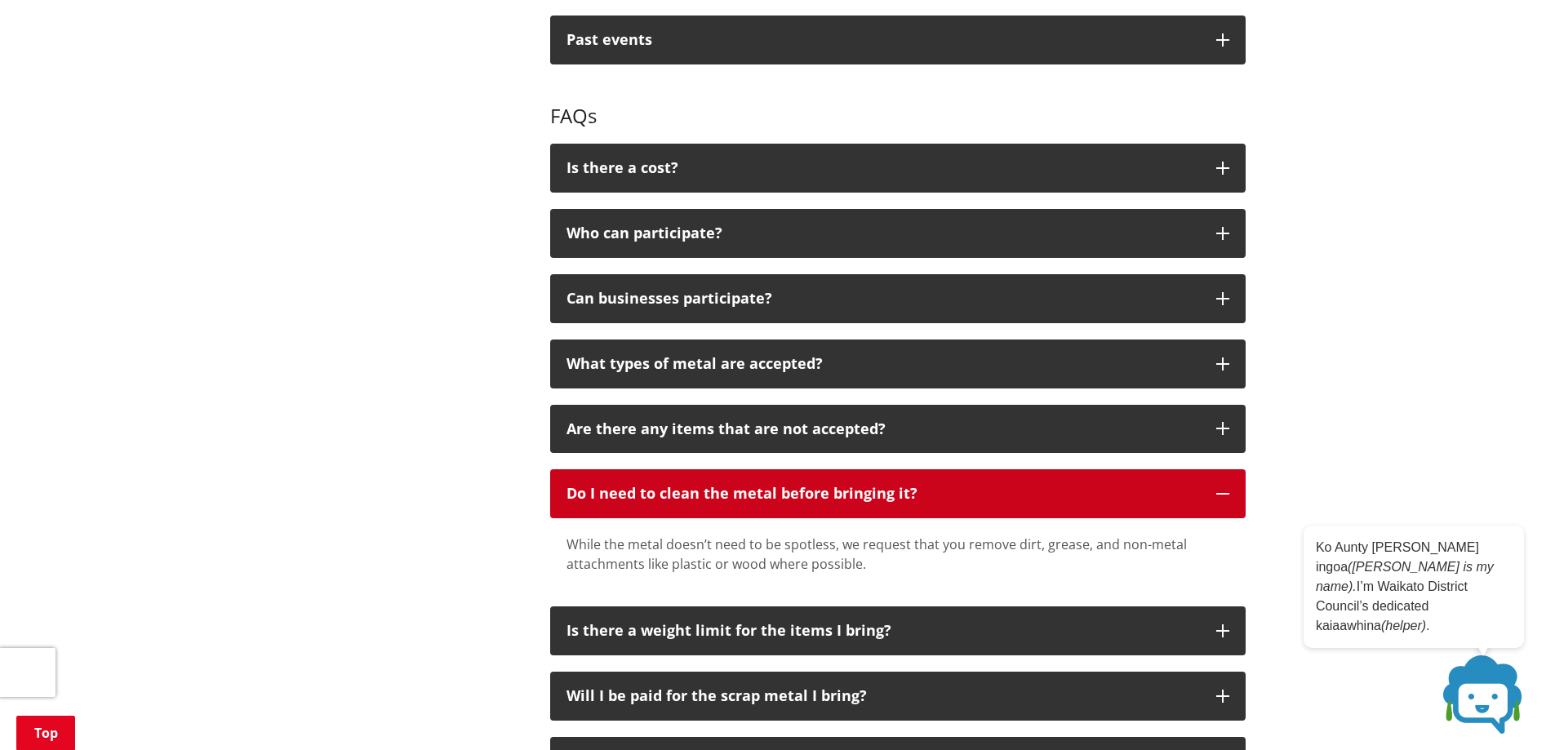
click at [757, 505] on button "Do I need to clean the metal before bringing it?" at bounding box center [898, 493] width 696 height 49
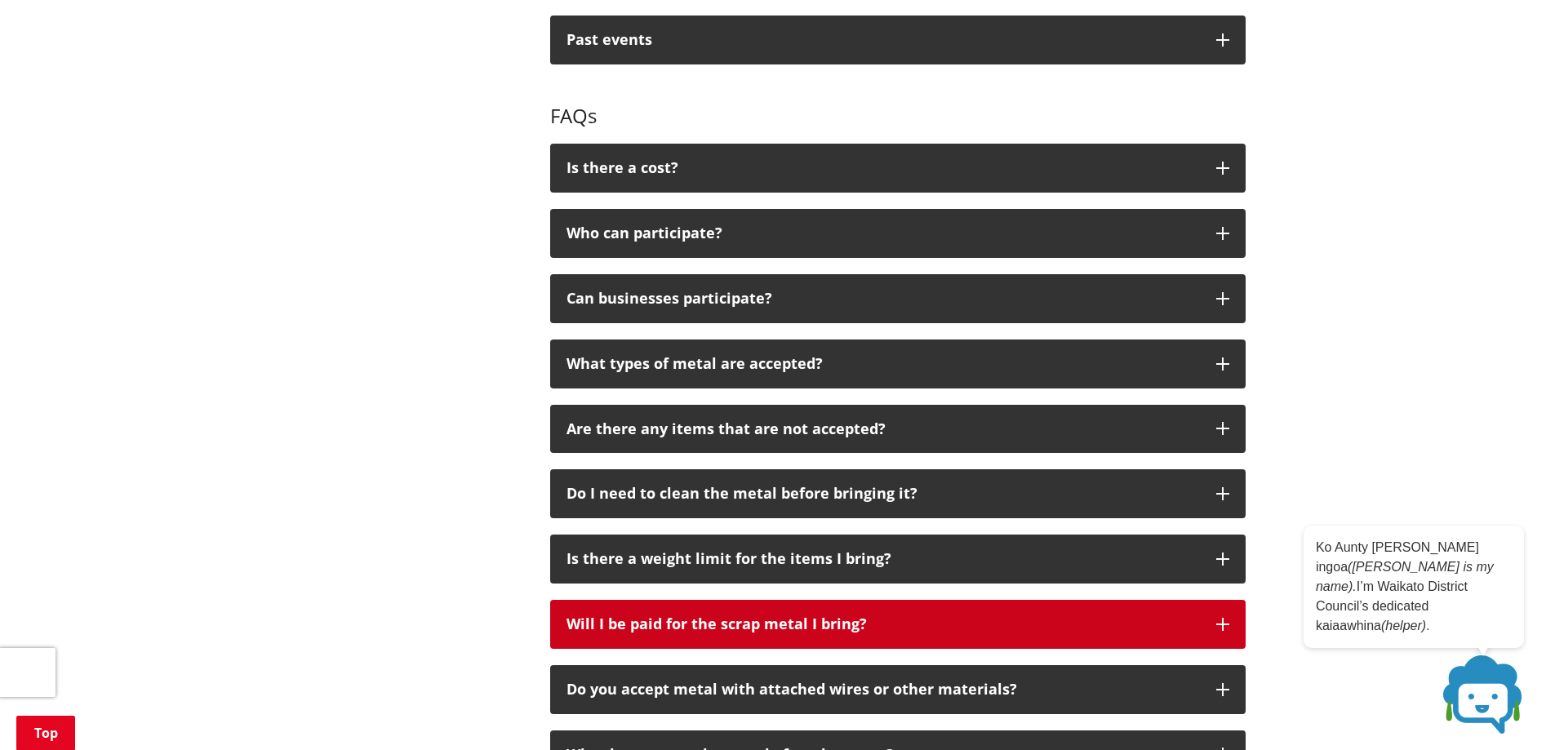
click at [757, 620] on div "Will I be paid for the scrap metal I bring?" at bounding box center [883, 624] width 633 height 16
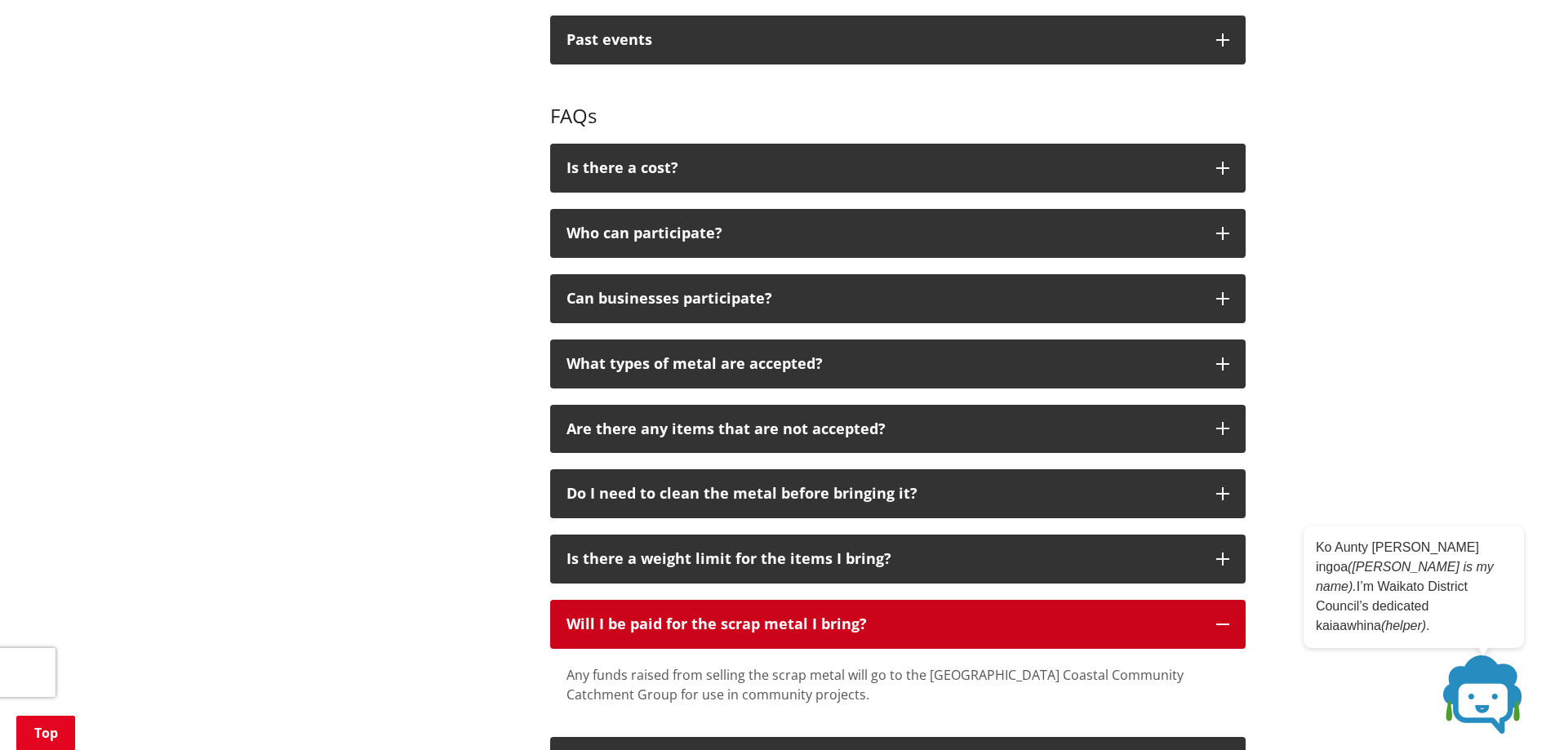
scroll to position [1388, 0]
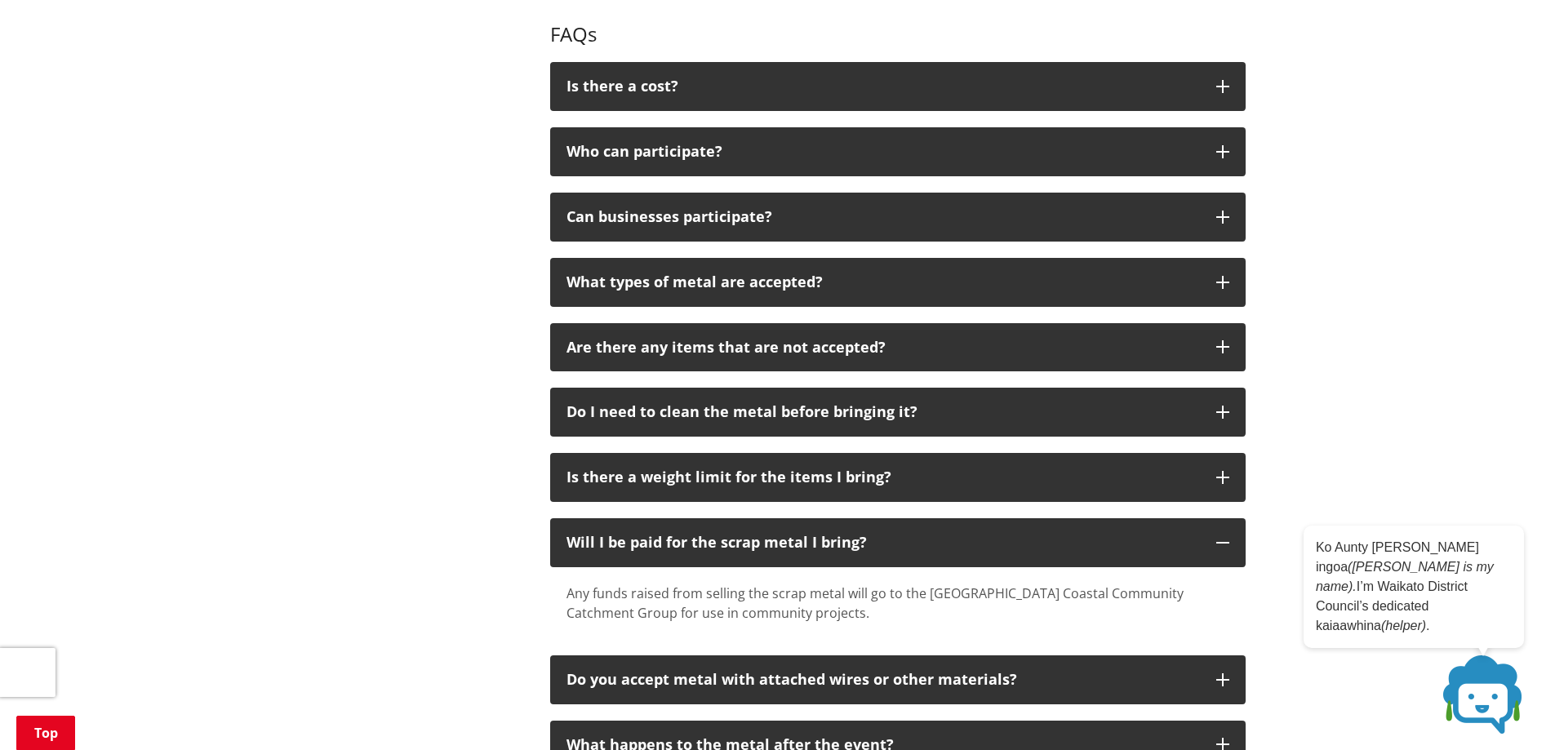
click at [767, 589] on div "Any funds raised from selling the scrap metal will go to the [GEOGRAPHIC_DATA] …" at bounding box center [898, 603] width 663 height 39
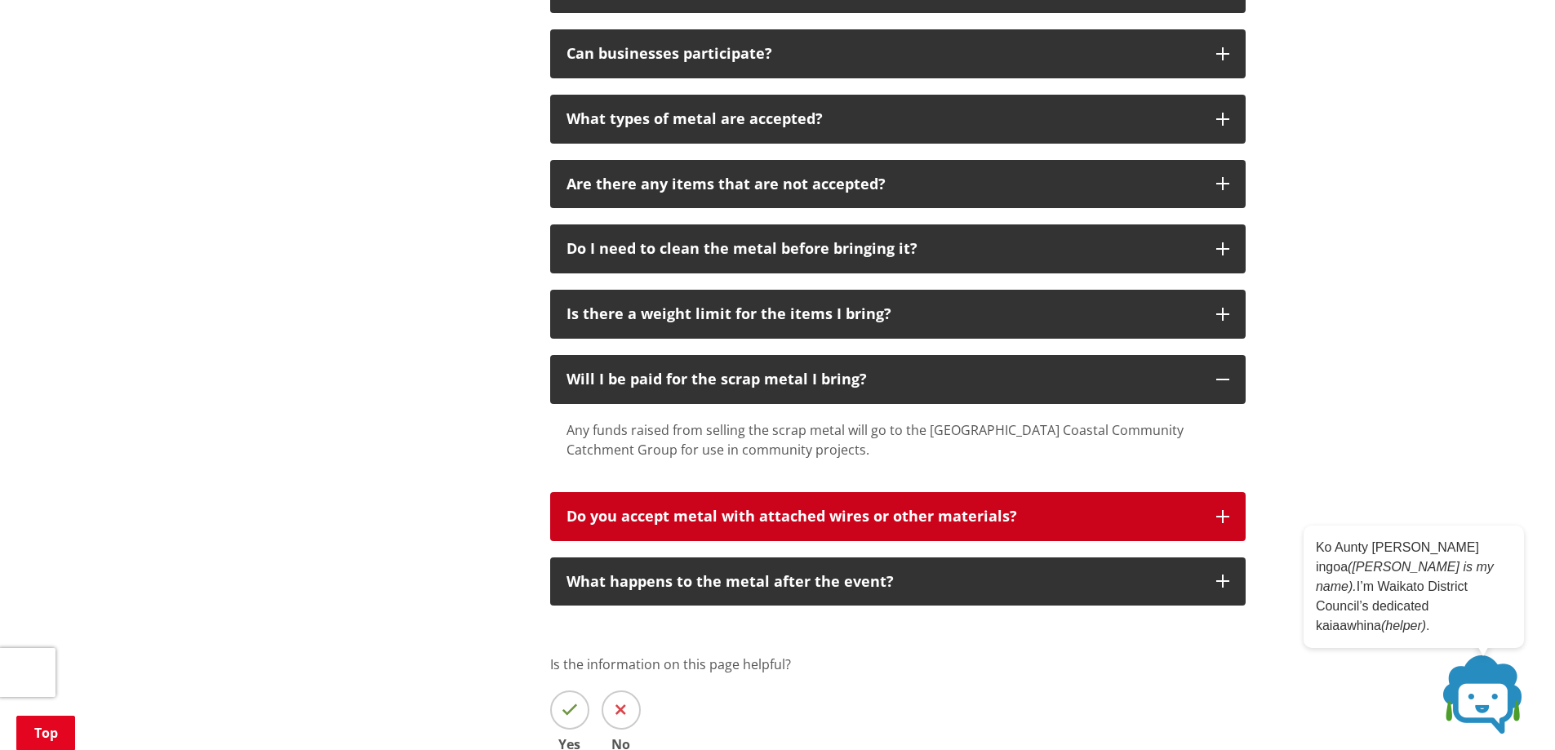
click at [792, 504] on button "Do you accept metal with attached wires or other materials?" at bounding box center [898, 516] width 696 height 49
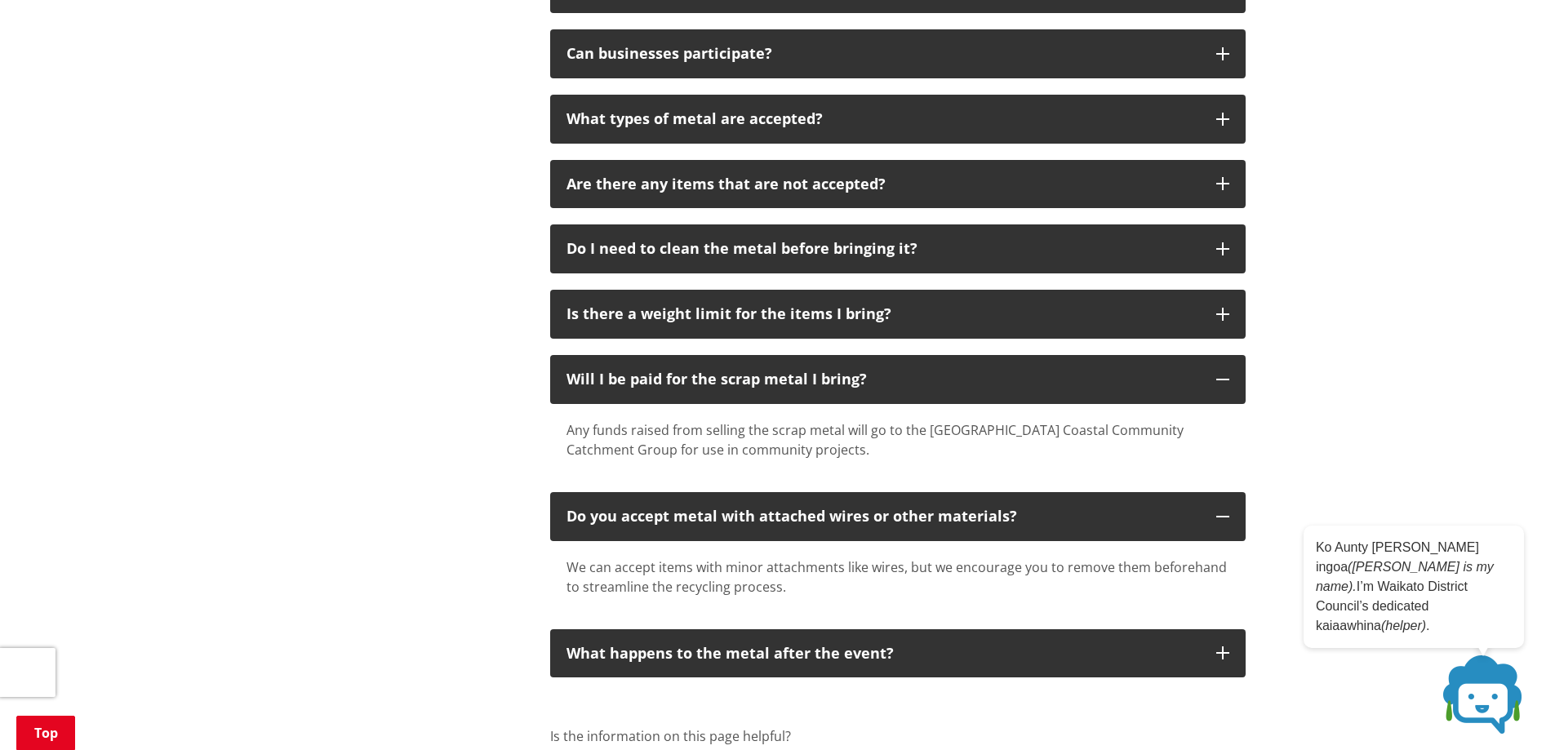
click at [813, 567] on div "We can accept items with minor attachments like wires, but we encourage you to …" at bounding box center [898, 577] width 663 height 39
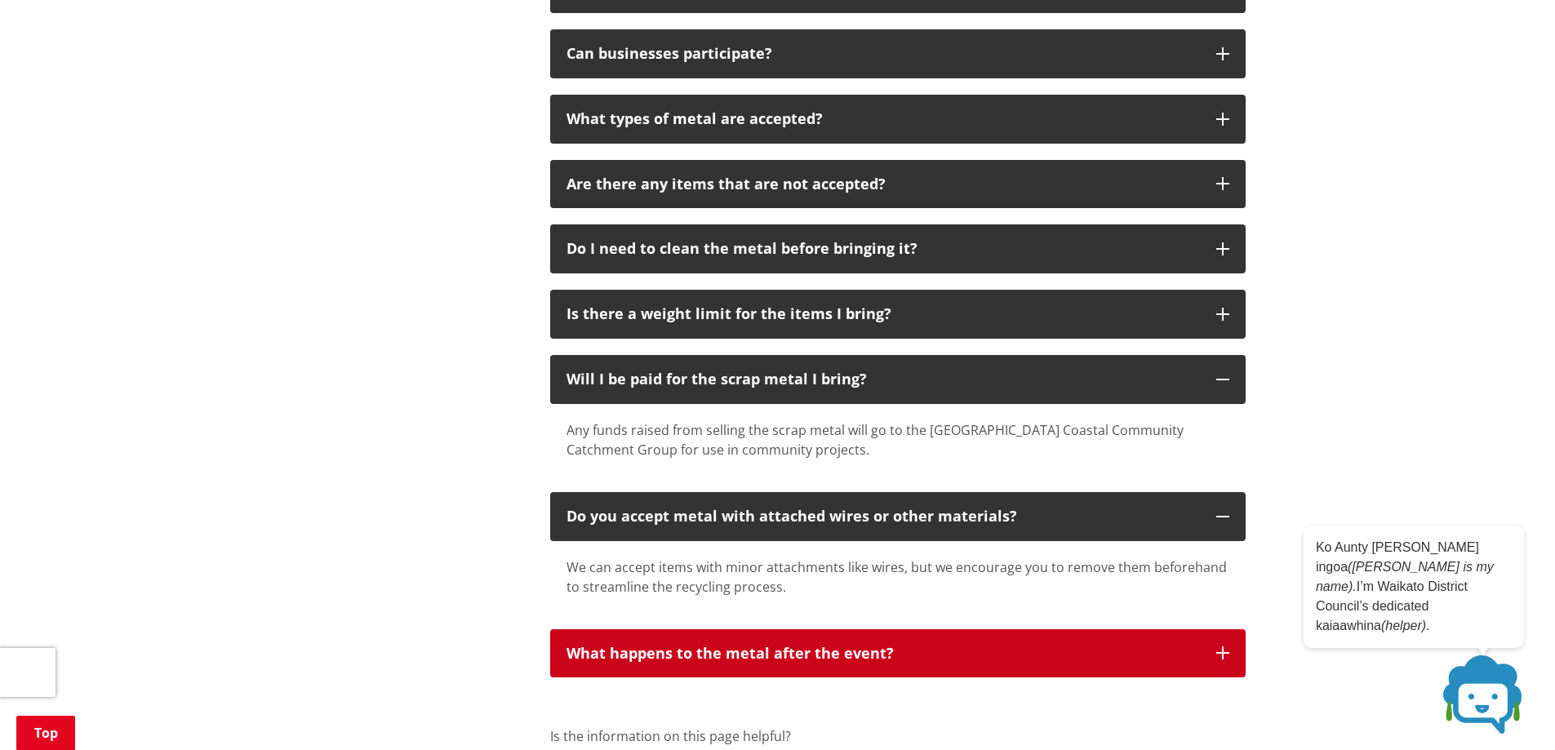
click at [771, 664] on button "What happens to the metal after the event?" at bounding box center [898, 653] width 696 height 49
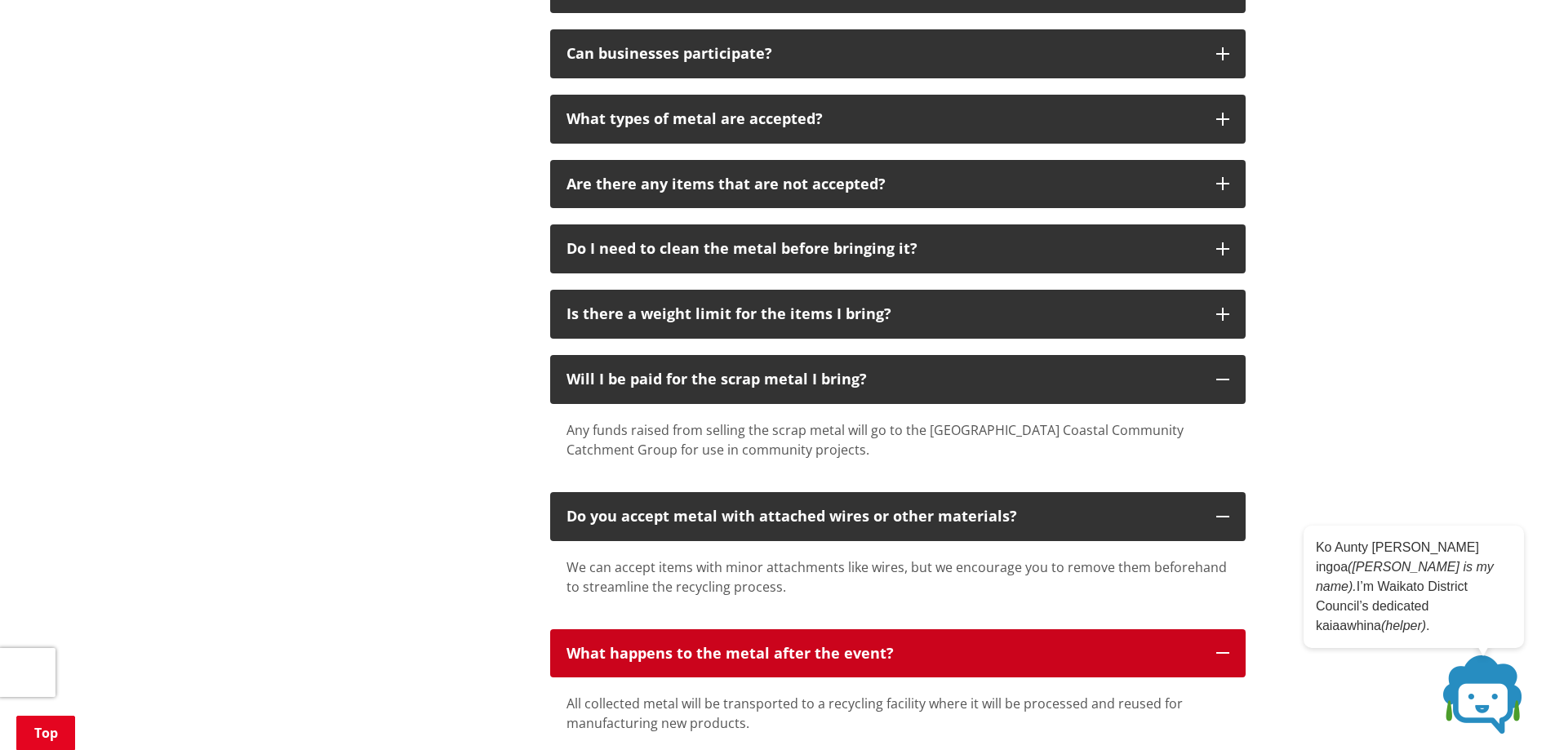
scroll to position [1714, 0]
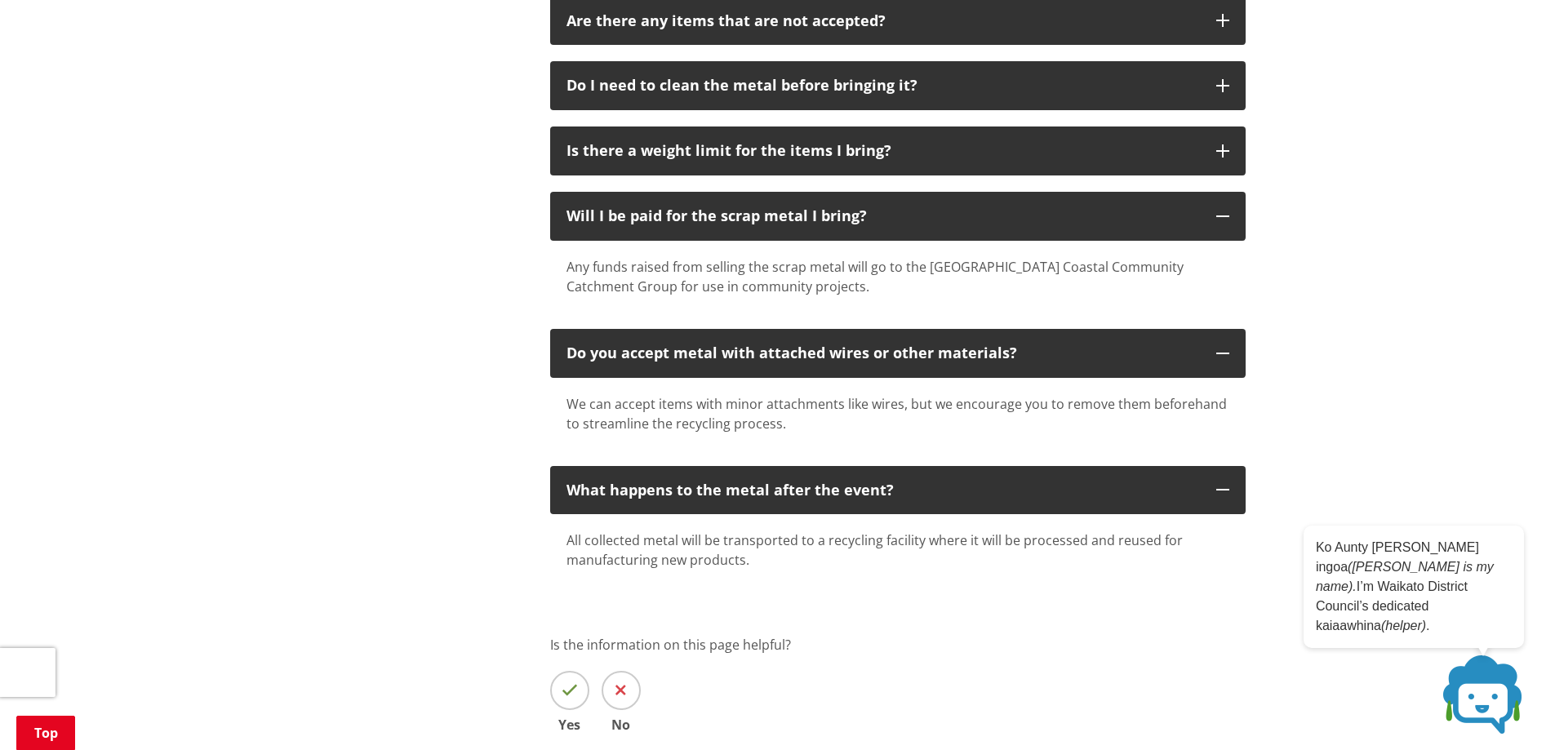
click at [850, 558] on div "All collected metal will be transported to a recycling facility where it will b…" at bounding box center [898, 550] width 663 height 39
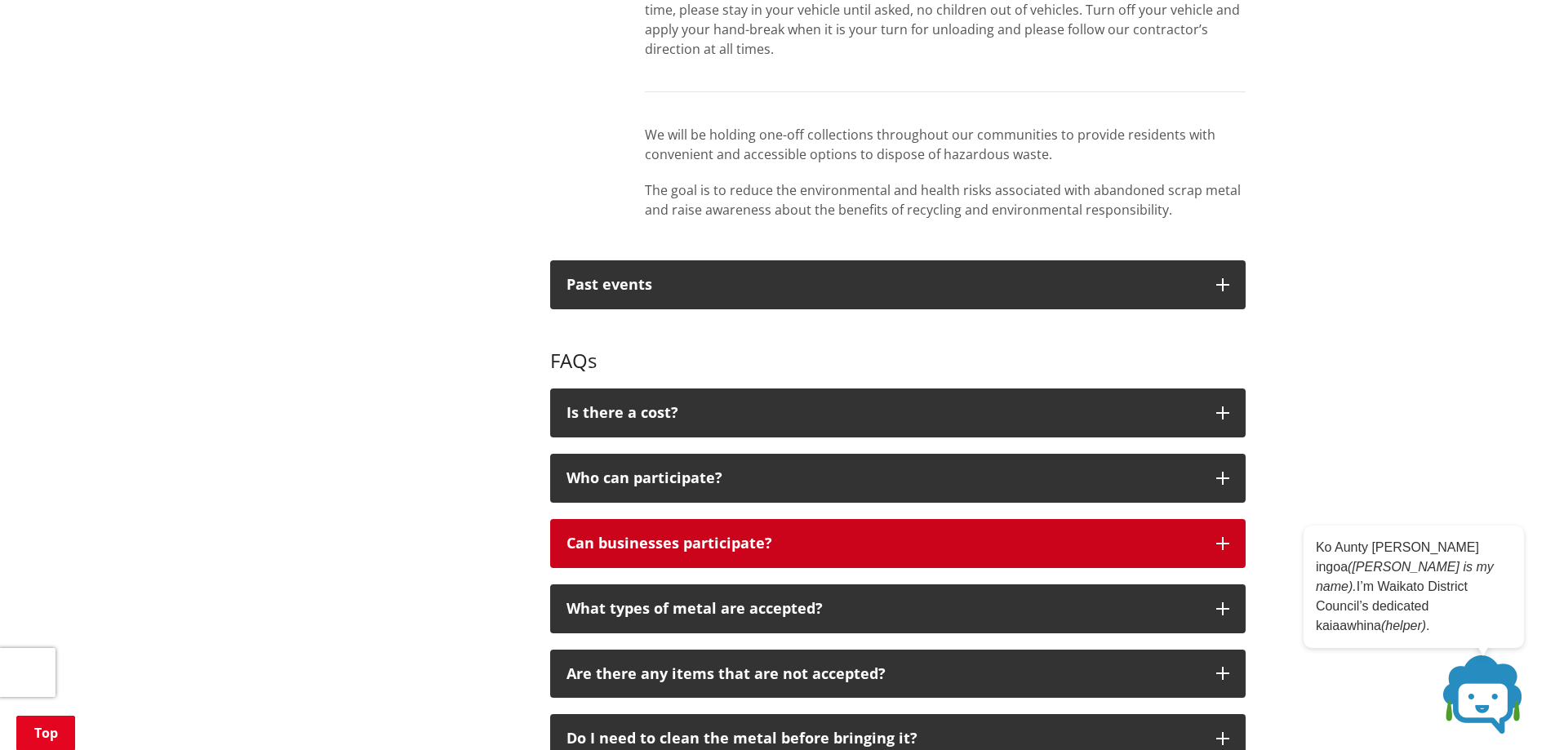
scroll to position [571, 0]
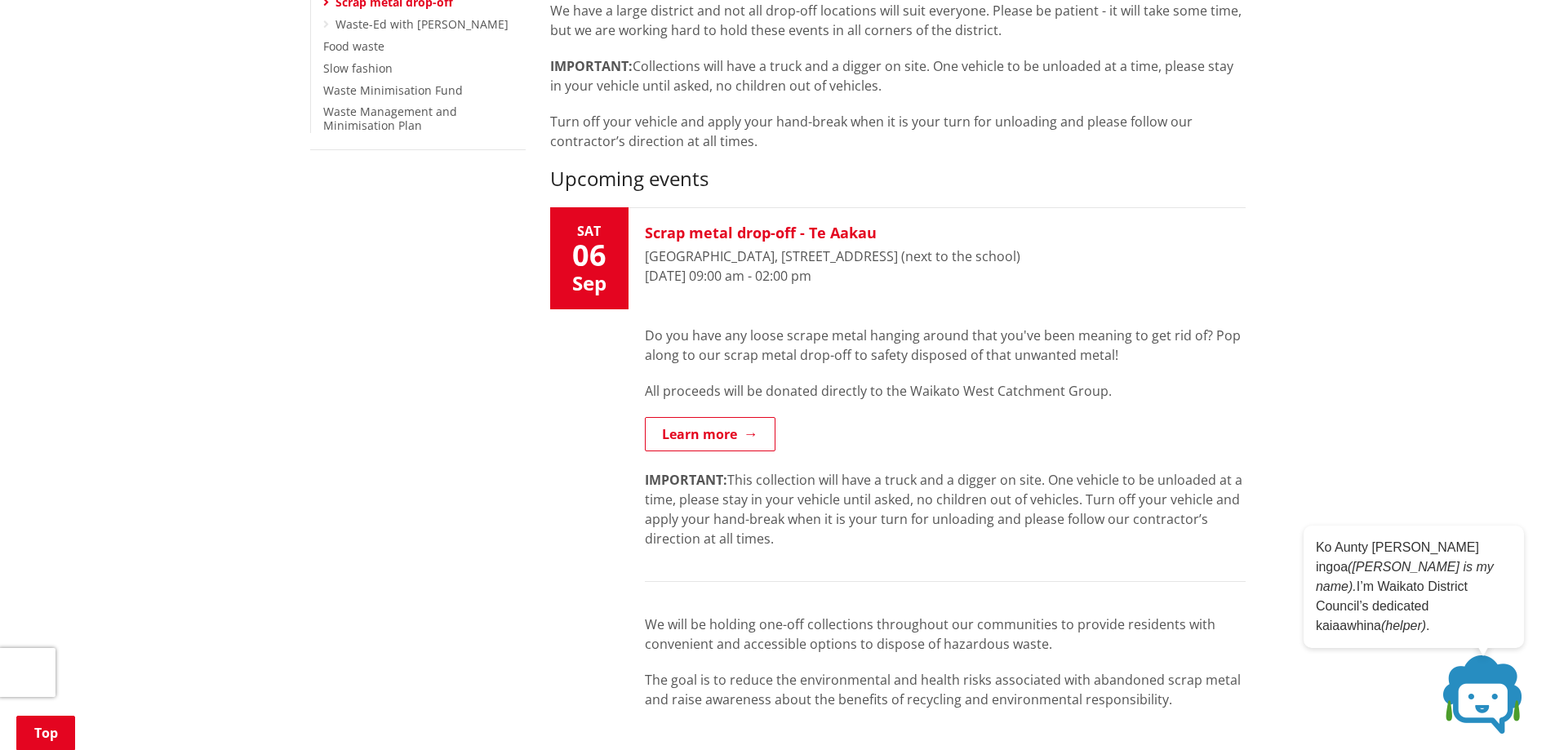
drag, startPoint x: 883, startPoint y: 228, endPoint x: 820, endPoint y: 224, distance: 63.0
click at [820, 224] on h3 "Scrap metal drop-off - Te Aakau" at bounding box center [833, 233] width 376 height 18
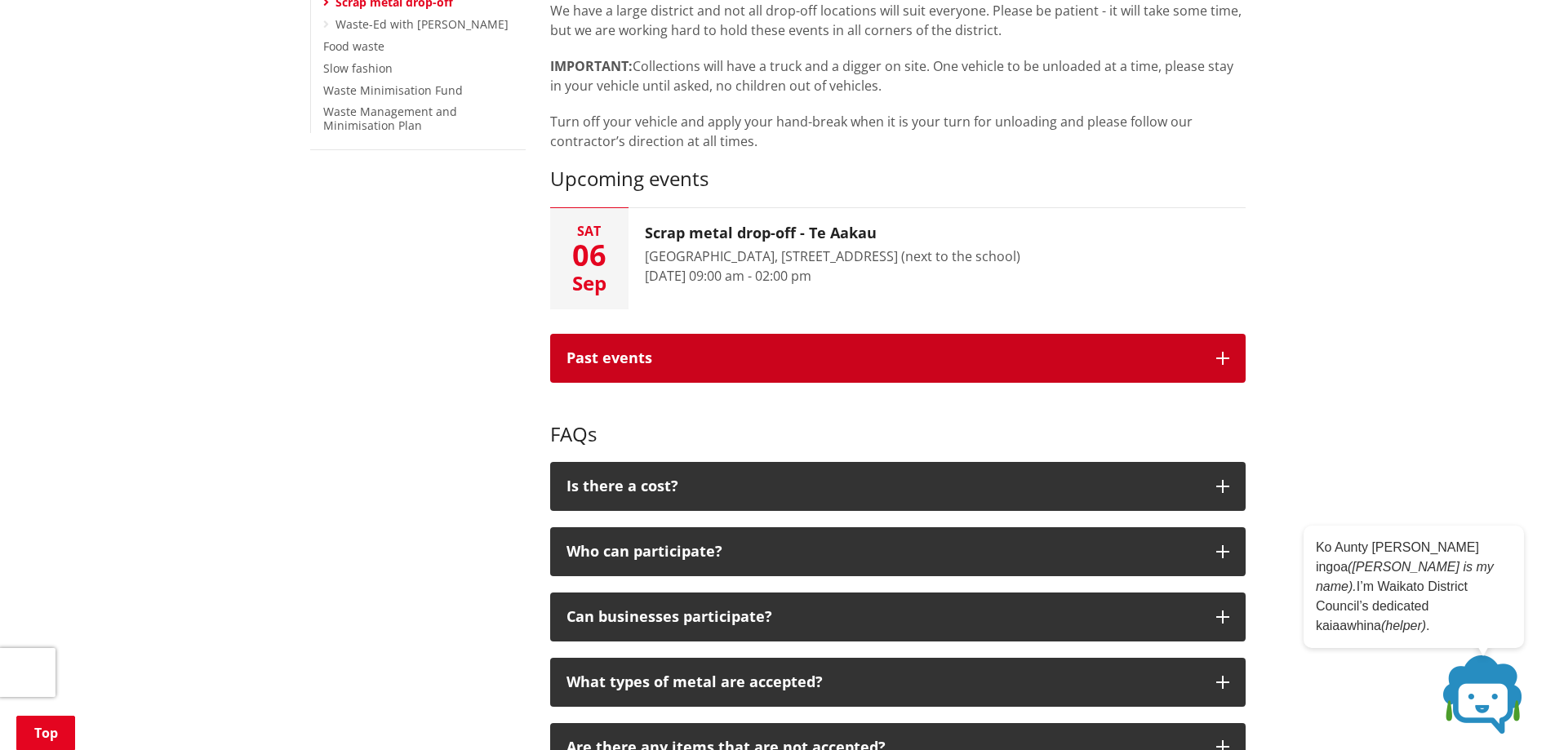
click at [631, 363] on div "Past events" at bounding box center [883, 358] width 633 height 16
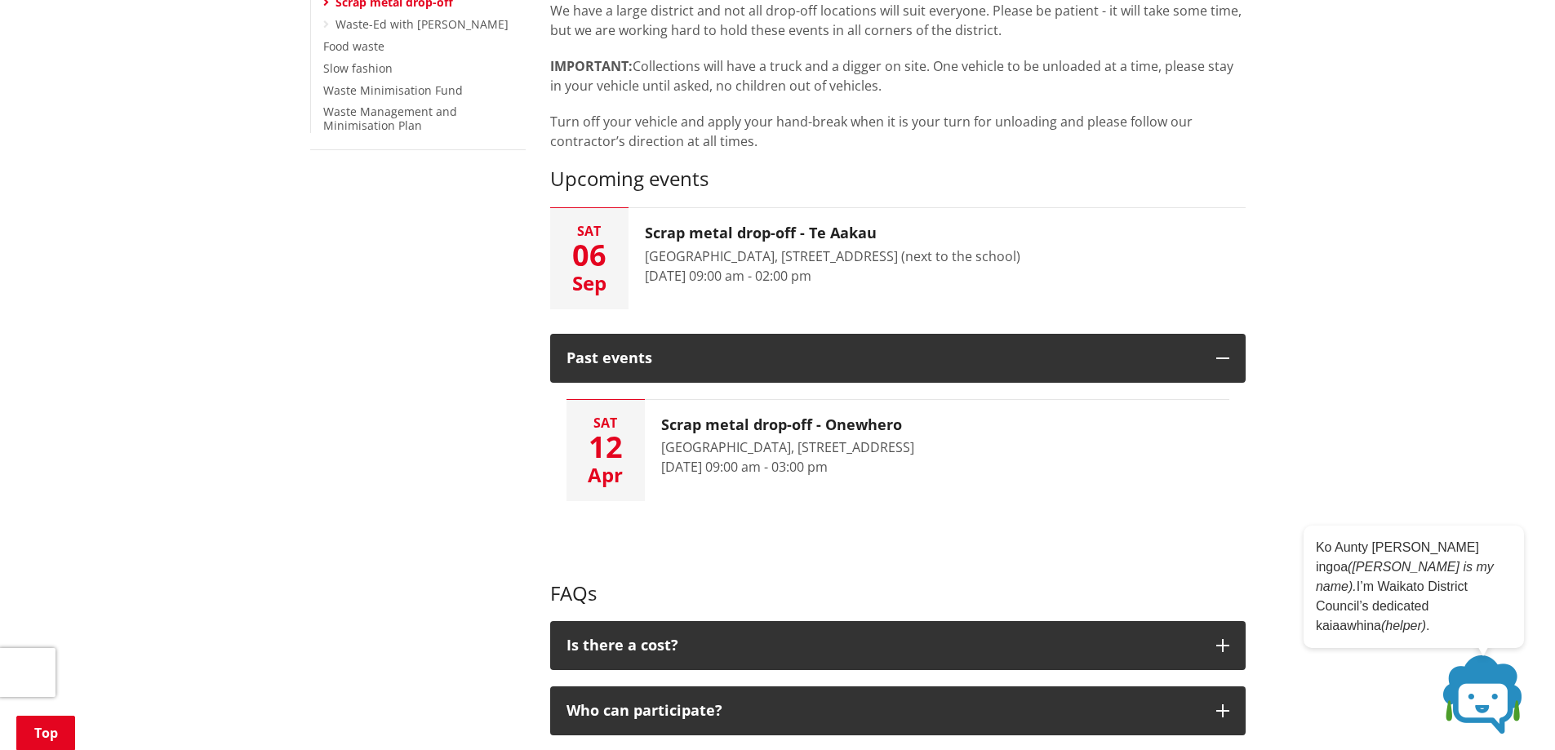
click at [325, 355] on div "More from this section Rubbish and recycling Rubbish and recycling services How…" at bounding box center [778, 738] width 960 height 1961
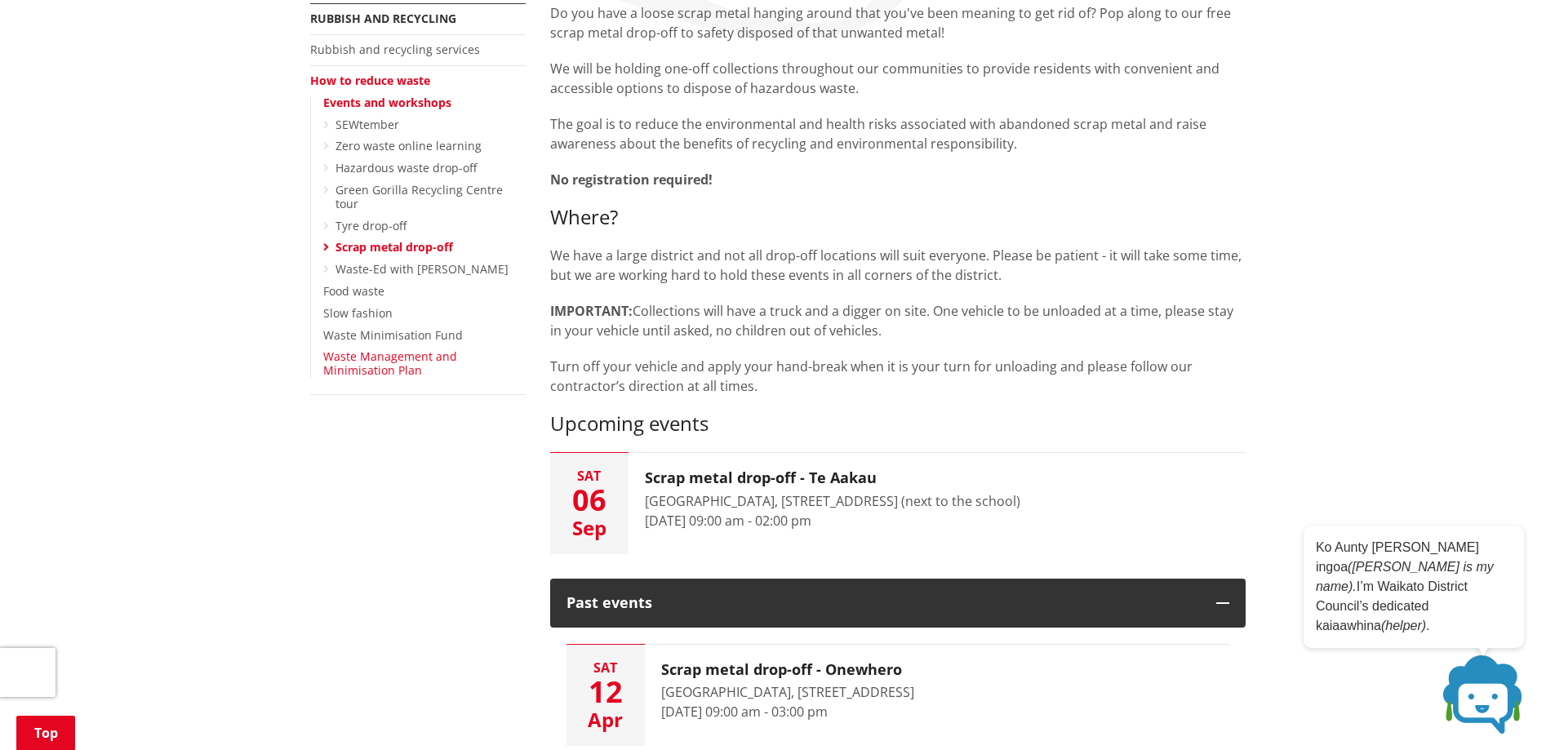
scroll to position [245, 0]
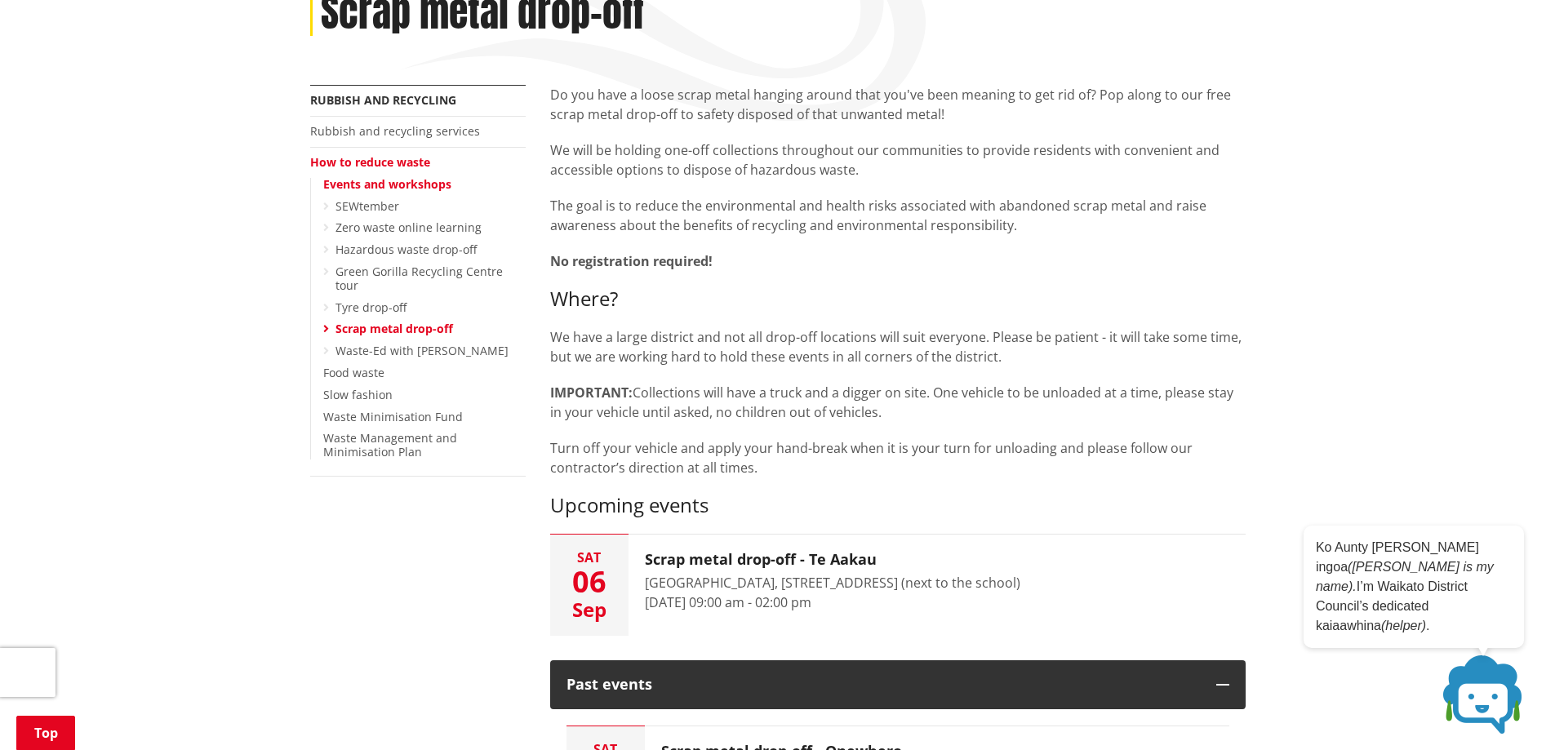
click at [724, 363] on p "We have a large district and not all drop-off locations will suit everyone. Ple…" at bounding box center [898, 346] width 696 height 39
